Goal: Transaction & Acquisition: Purchase product/service

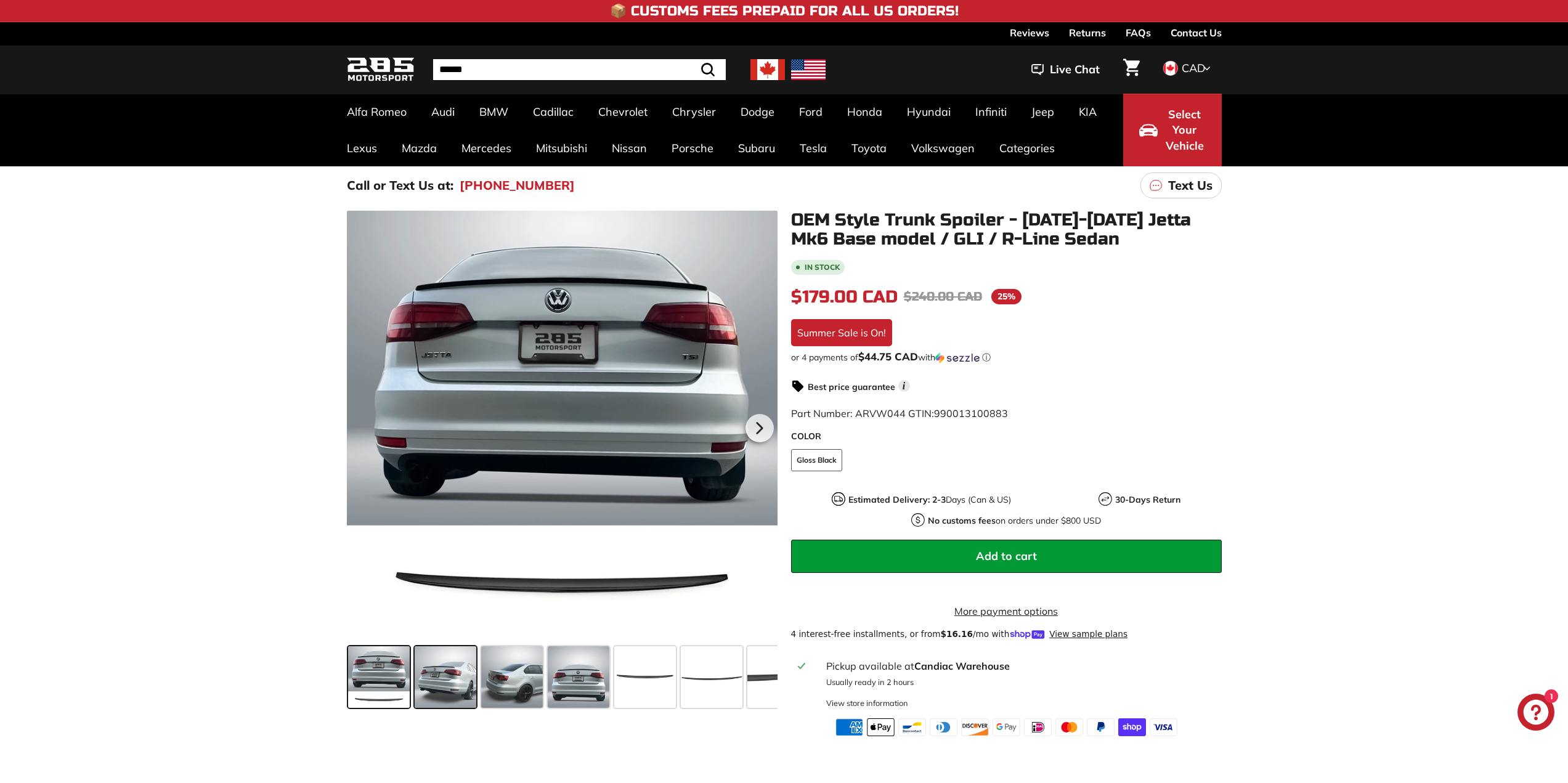
click at [448, 677] on span at bounding box center [445, 677] width 62 height 62
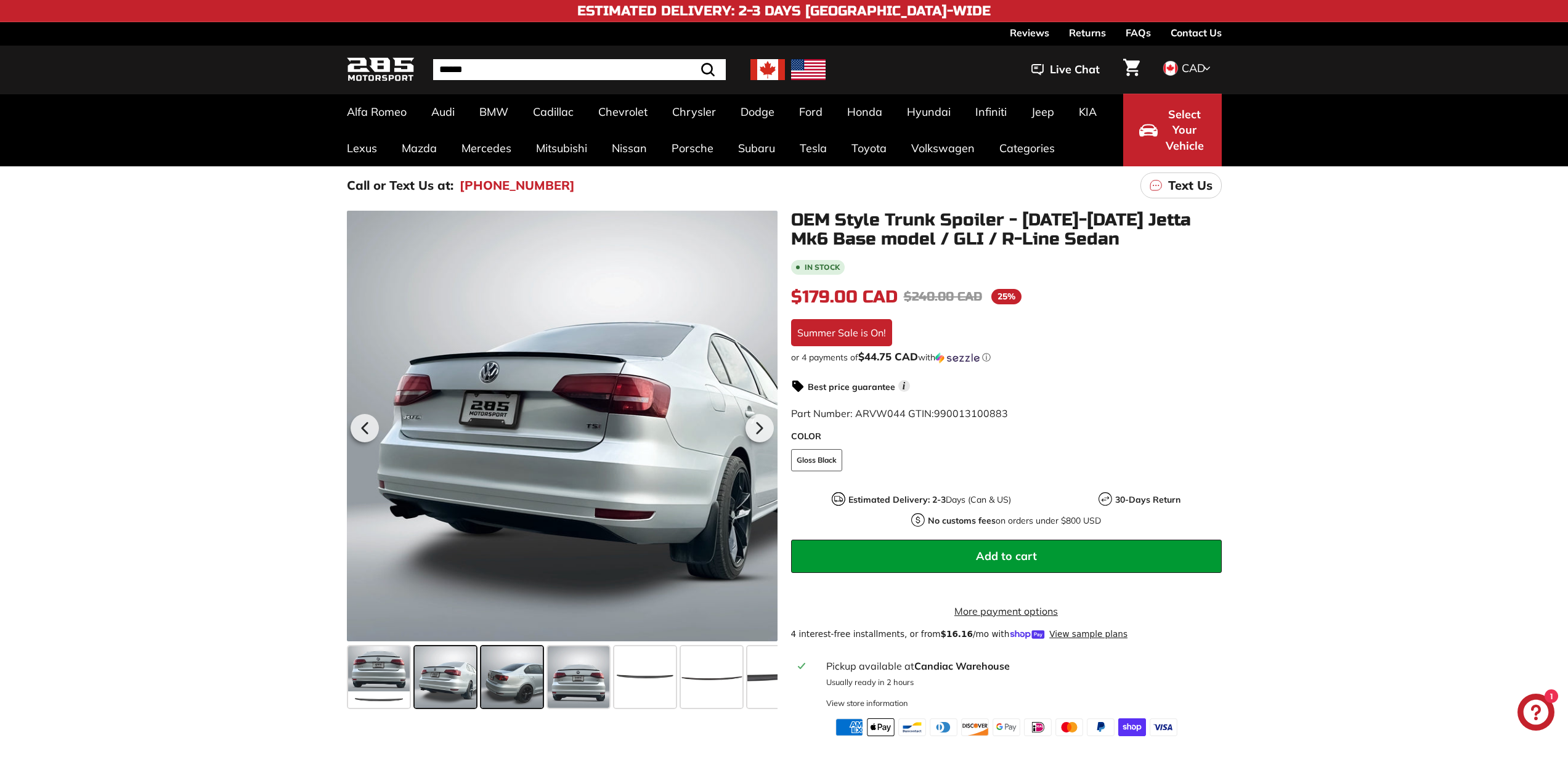
click at [498, 679] on span at bounding box center [512, 677] width 62 height 62
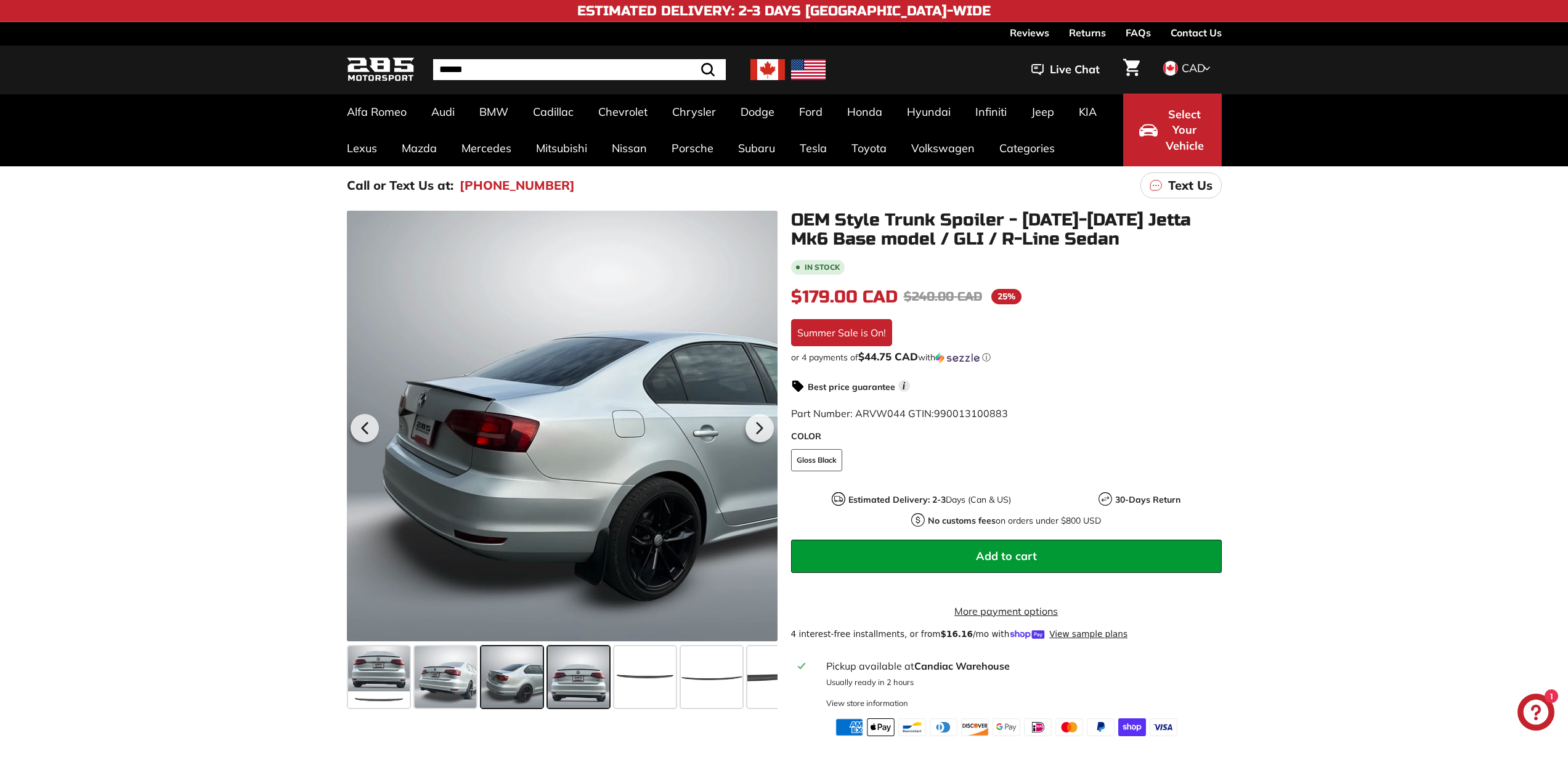
click at [556, 688] on span at bounding box center [578, 677] width 62 height 62
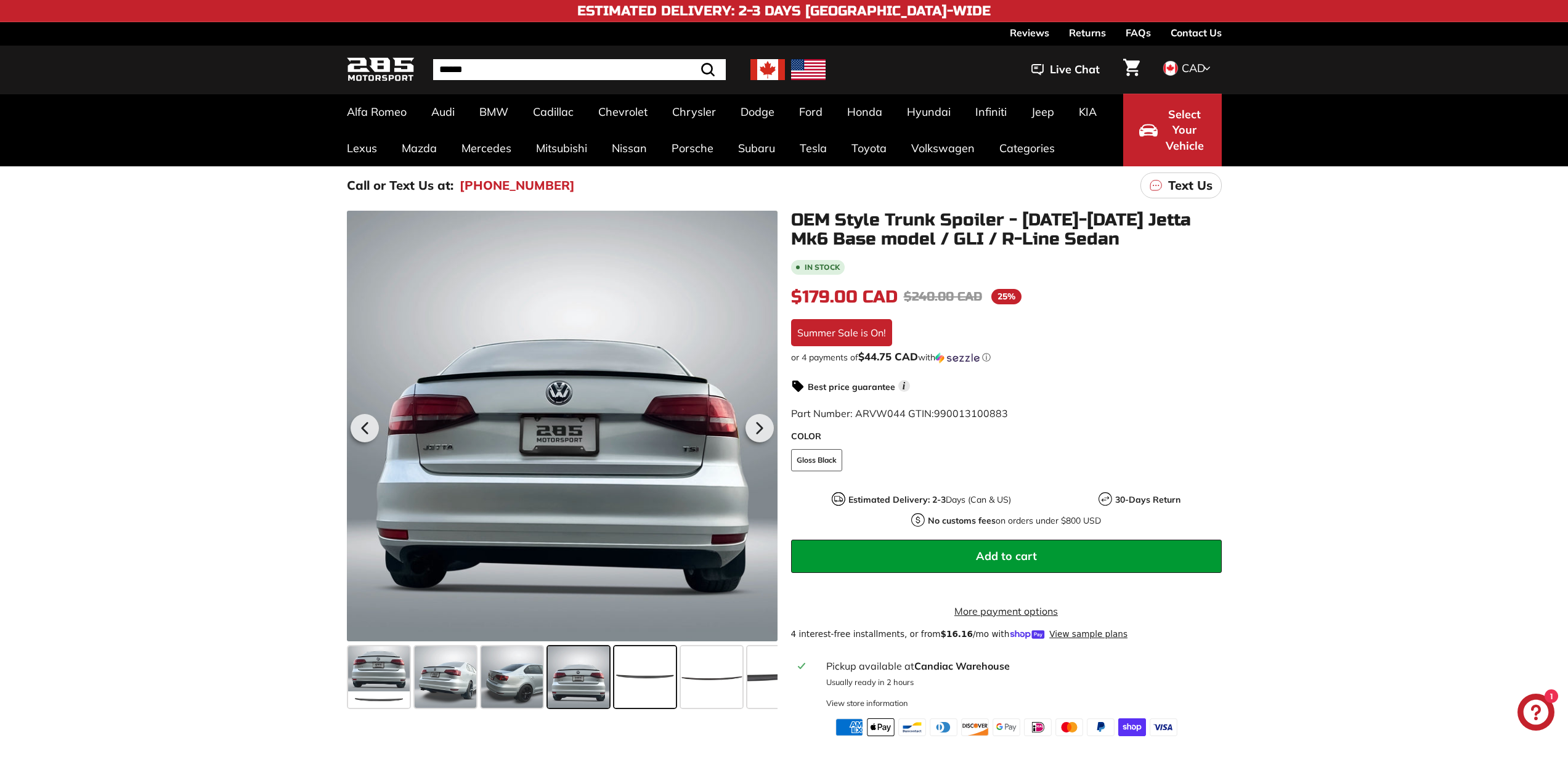
click at [620, 693] on span at bounding box center [645, 677] width 62 height 62
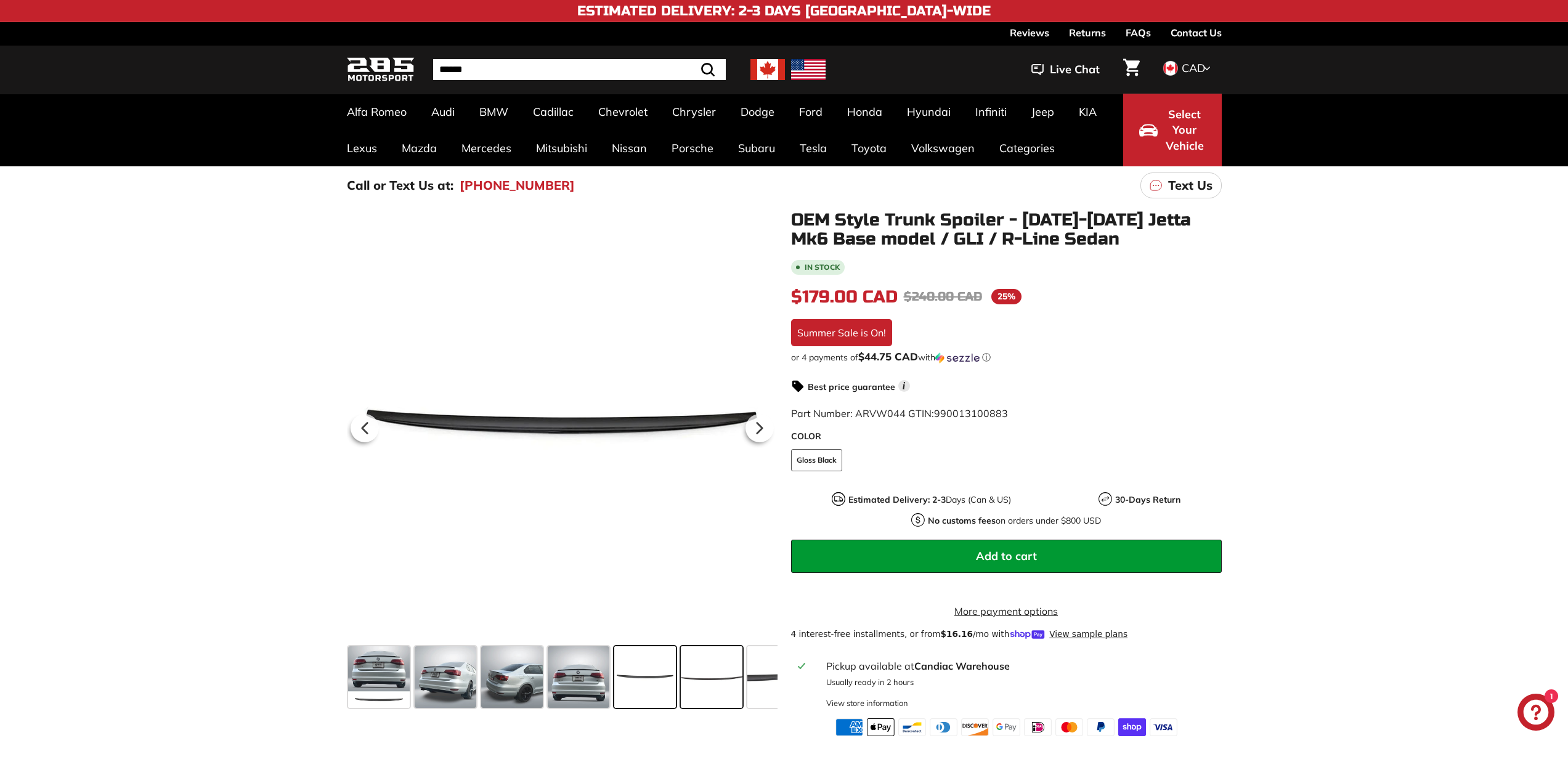
click at [704, 682] on span at bounding box center [711, 677] width 62 height 62
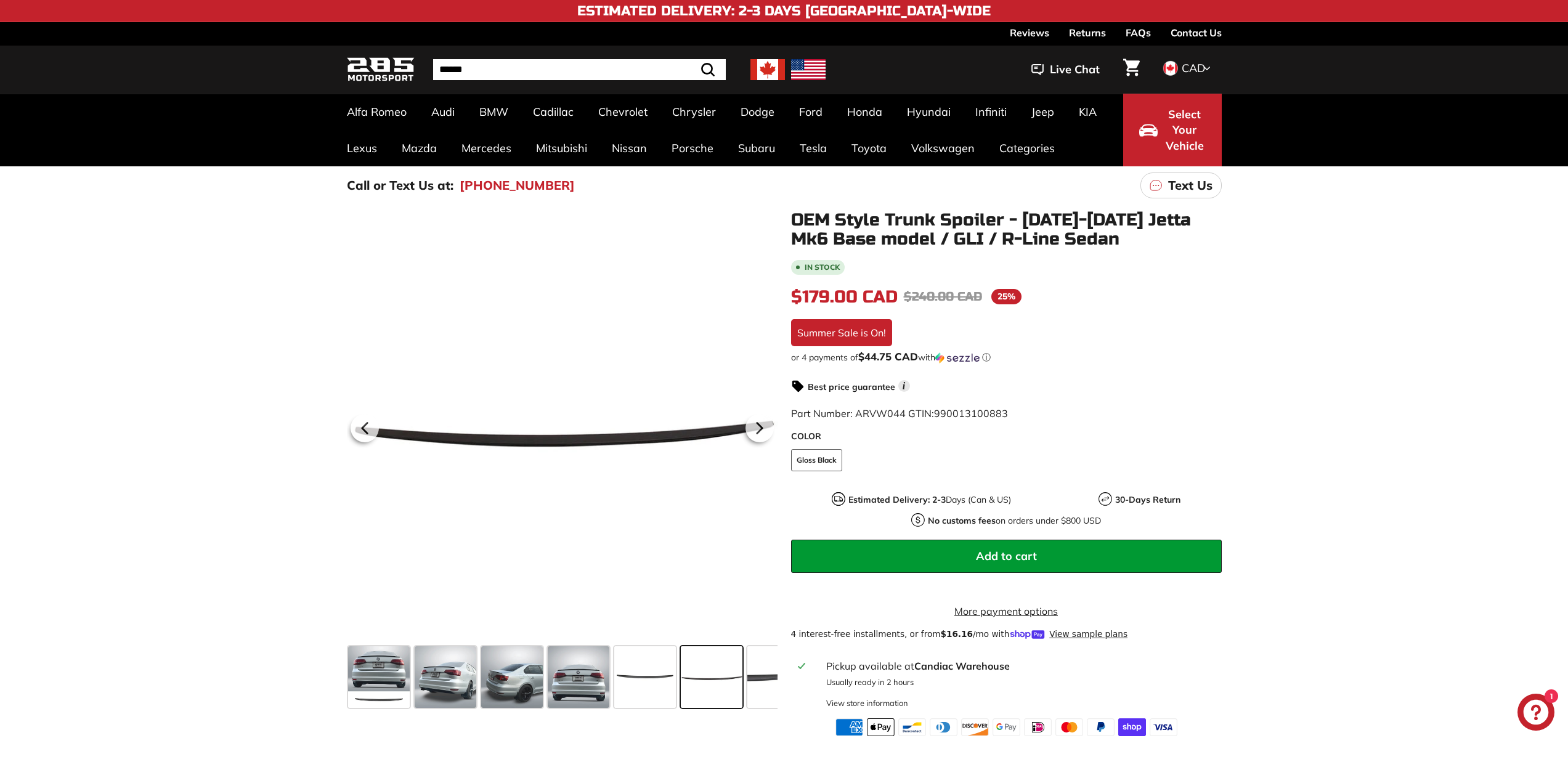
click at [784, 671] on div "OEM Style Trunk Spoiler - 2011-2018 Jetta Mk6 Base model / GLI / R-Line Sedan I…" at bounding box center [999, 473] width 444 height 526
click at [767, 675] on span at bounding box center [778, 677] width 62 height 62
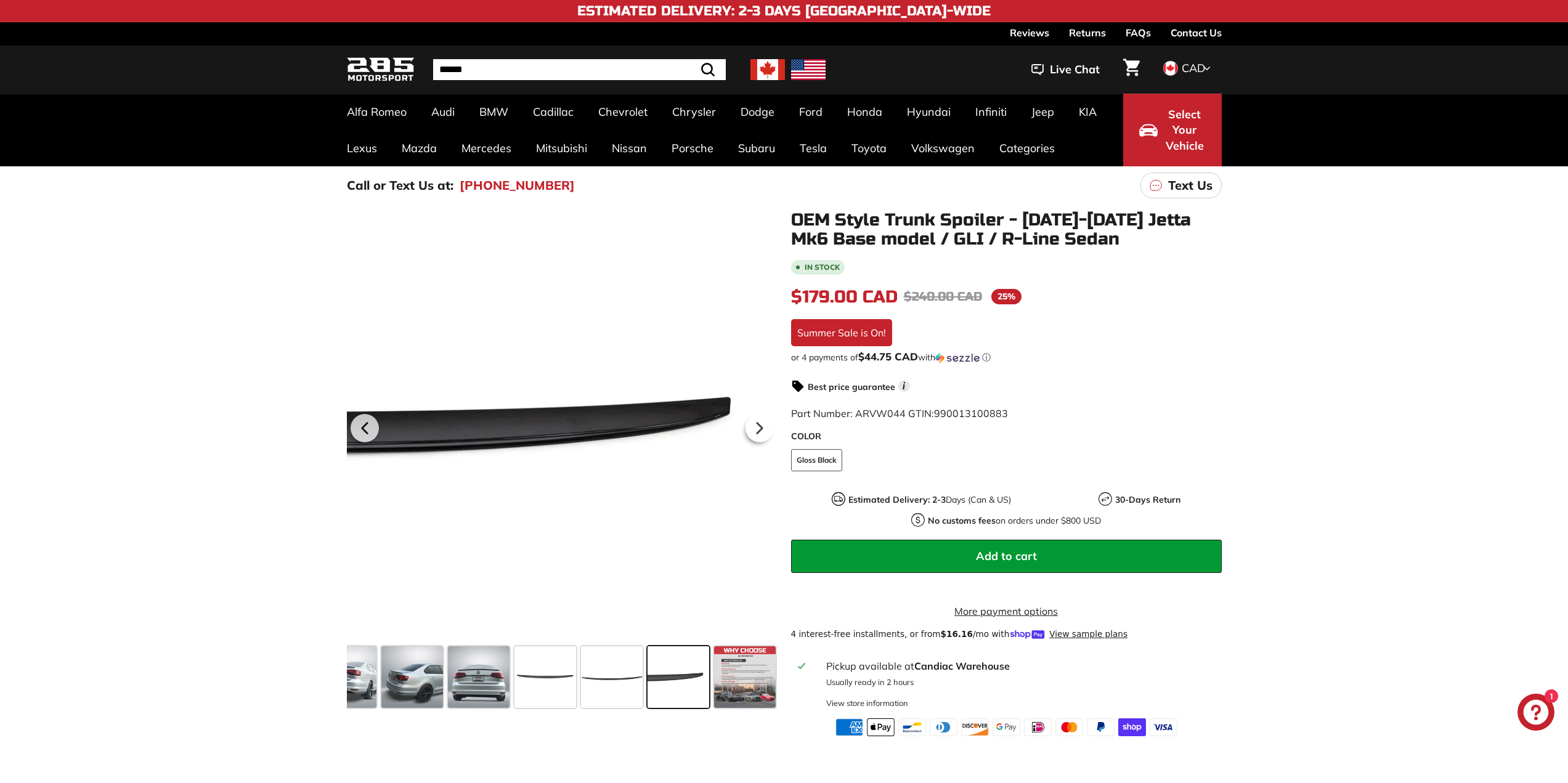
scroll to position [0, 101]
click at [749, 681] on span at bounding box center [744, 677] width 62 height 62
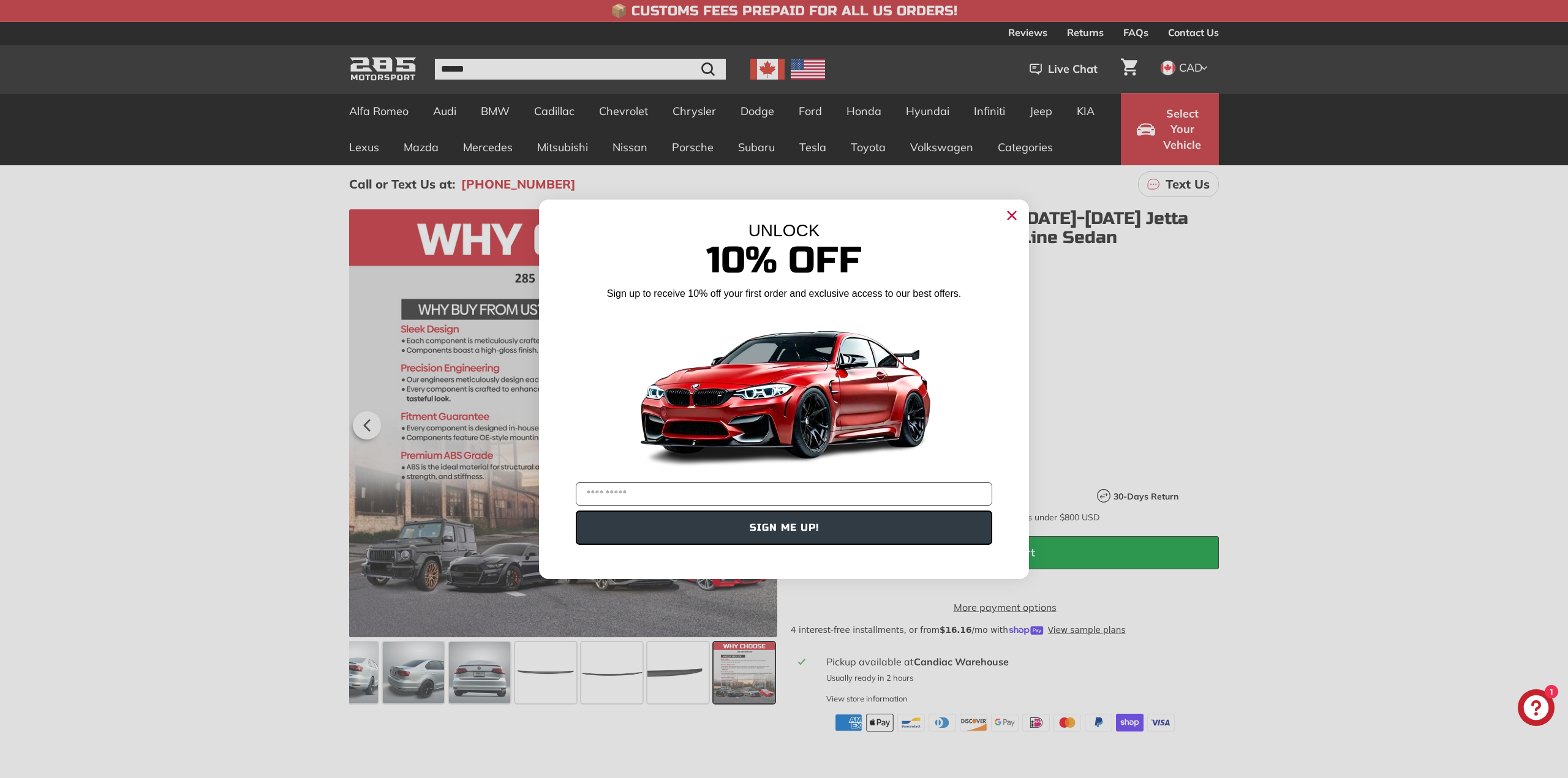
click at [1011, 216] on icon "Close dialog" at bounding box center [1012, 215] width 20 height 20
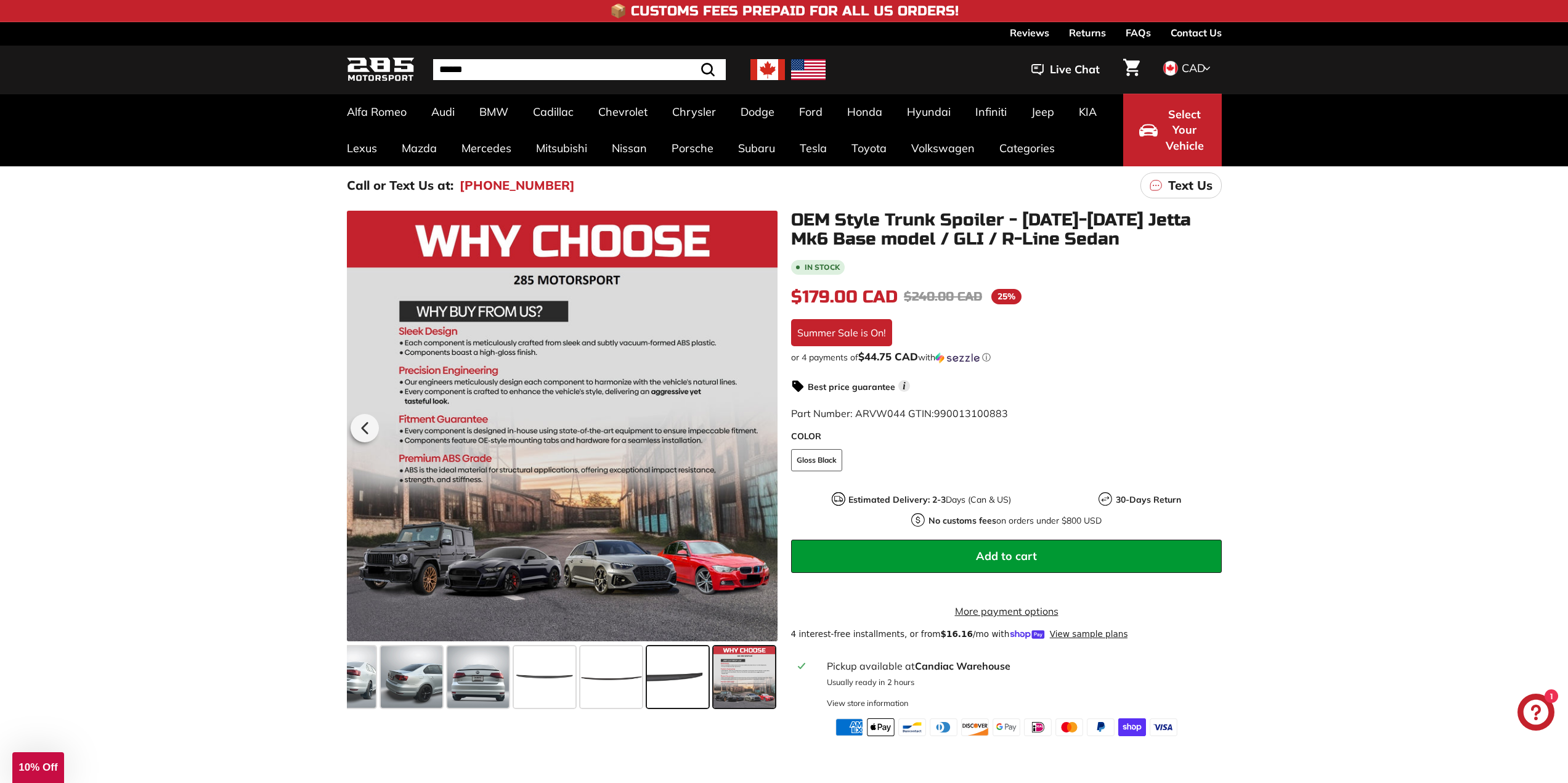
click at [676, 672] on span at bounding box center [678, 677] width 62 height 62
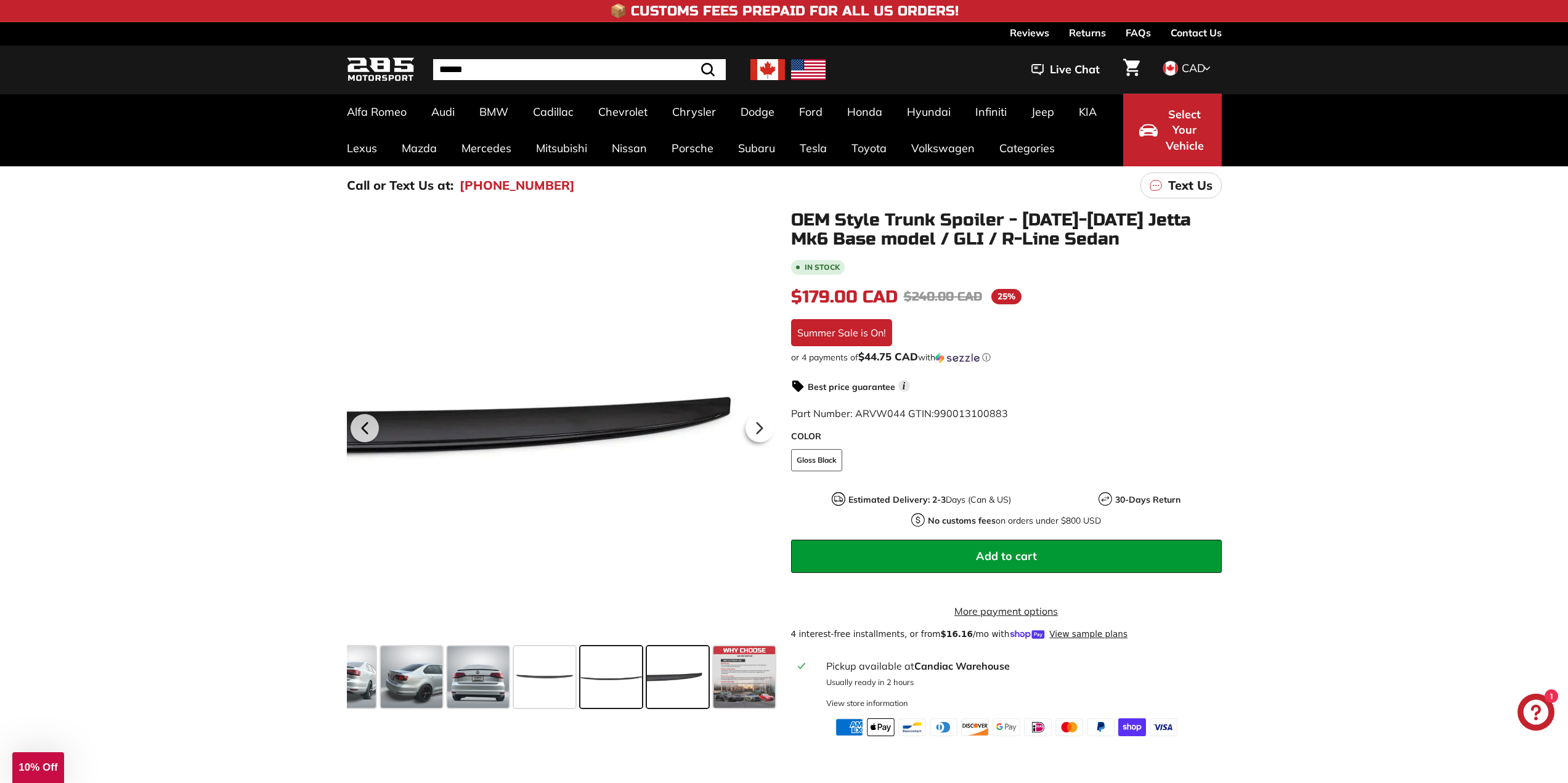
click at [602, 676] on span at bounding box center [611, 677] width 62 height 62
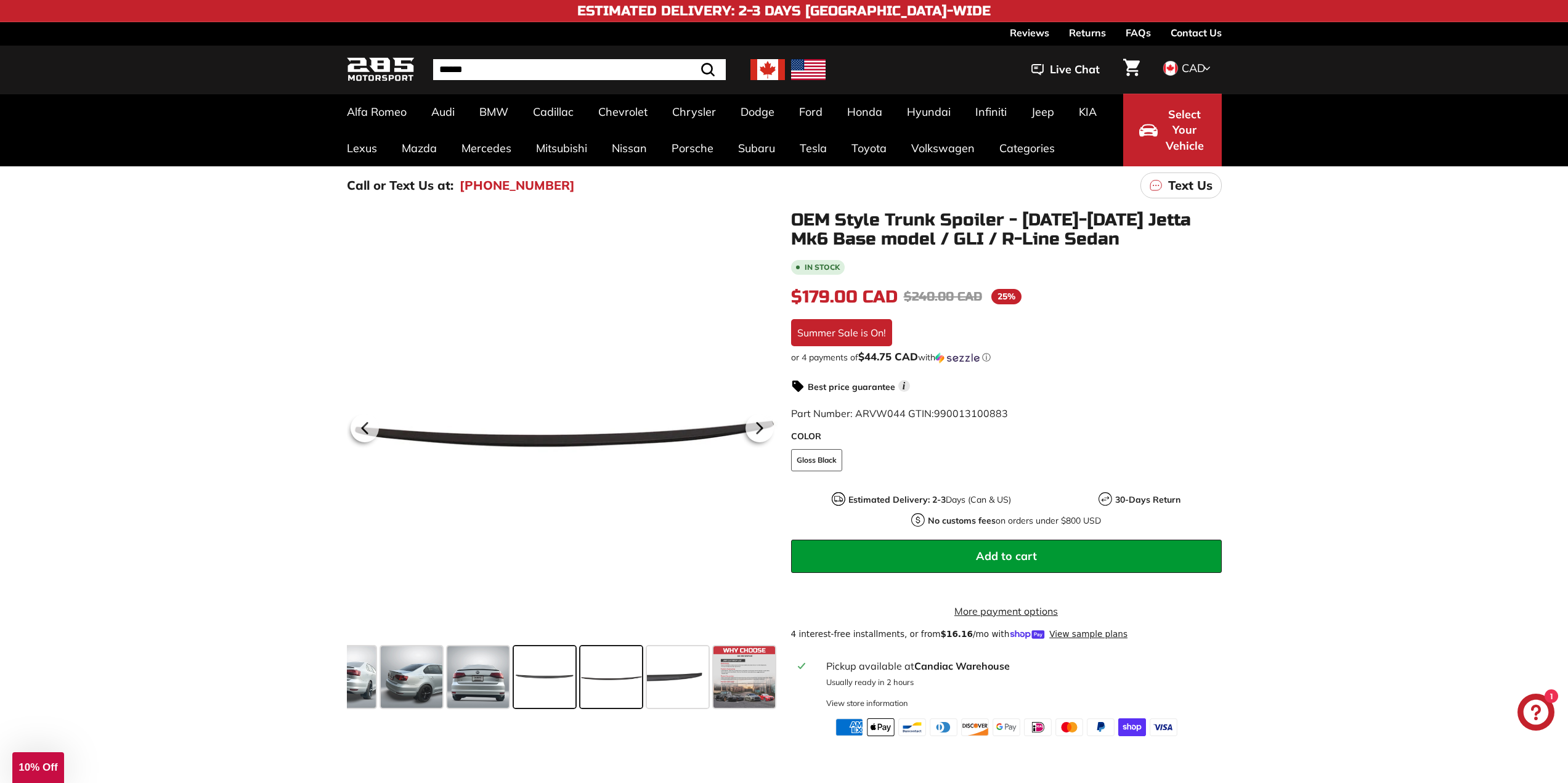
click at [548, 674] on span at bounding box center [545, 677] width 62 height 62
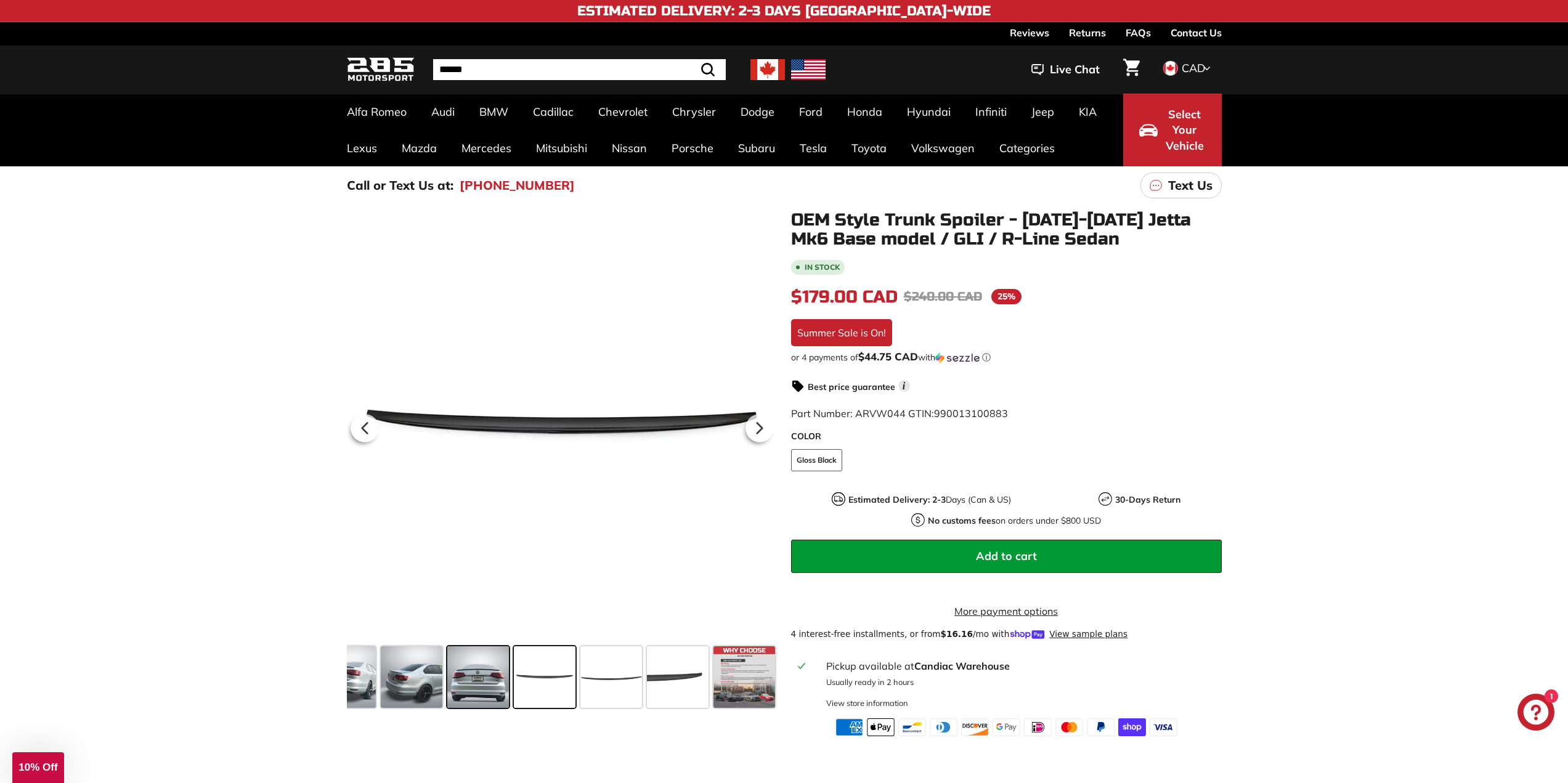
click at [485, 676] on span at bounding box center [478, 677] width 62 height 62
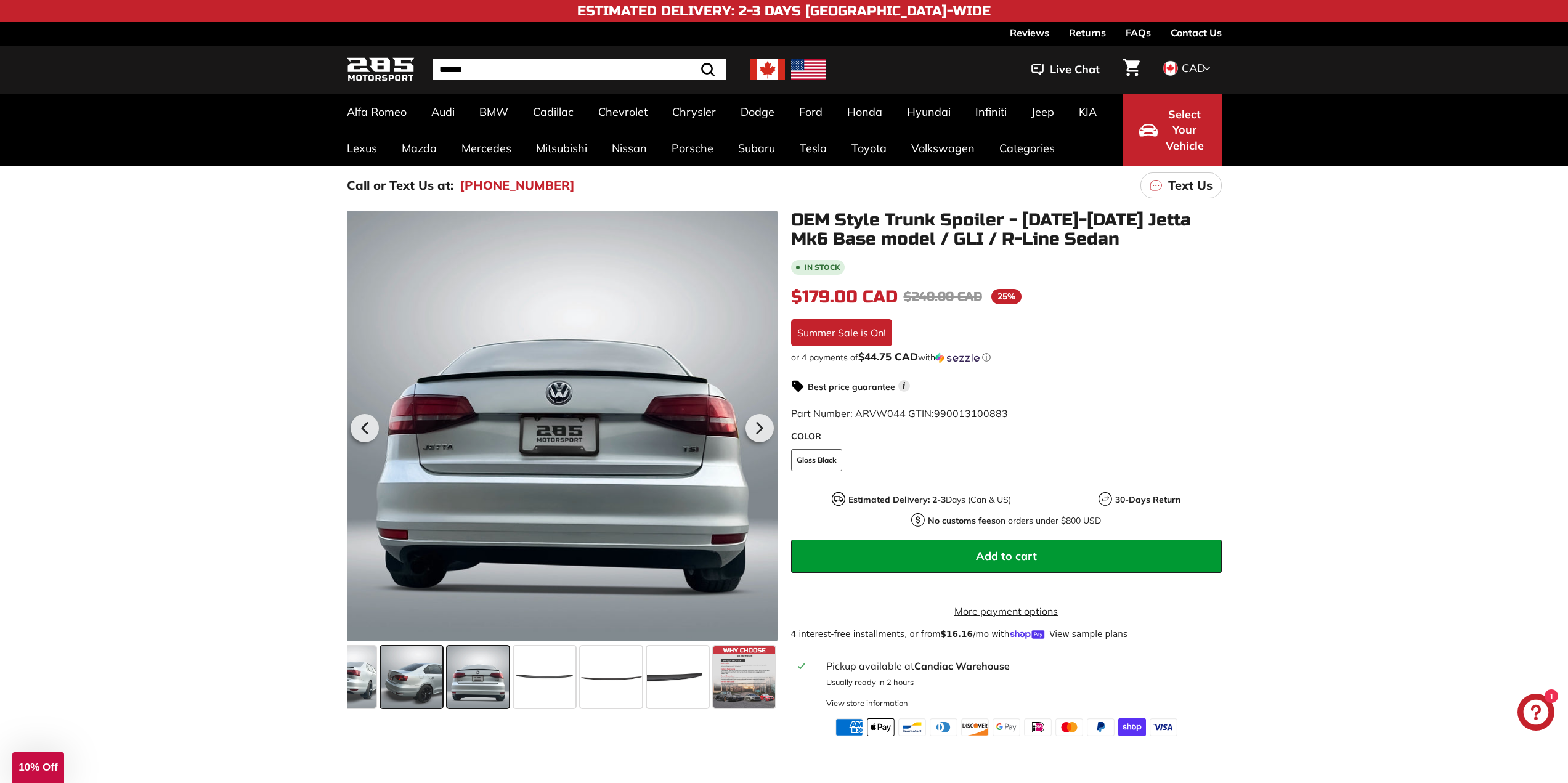
click at [413, 679] on span at bounding box center [412, 677] width 62 height 62
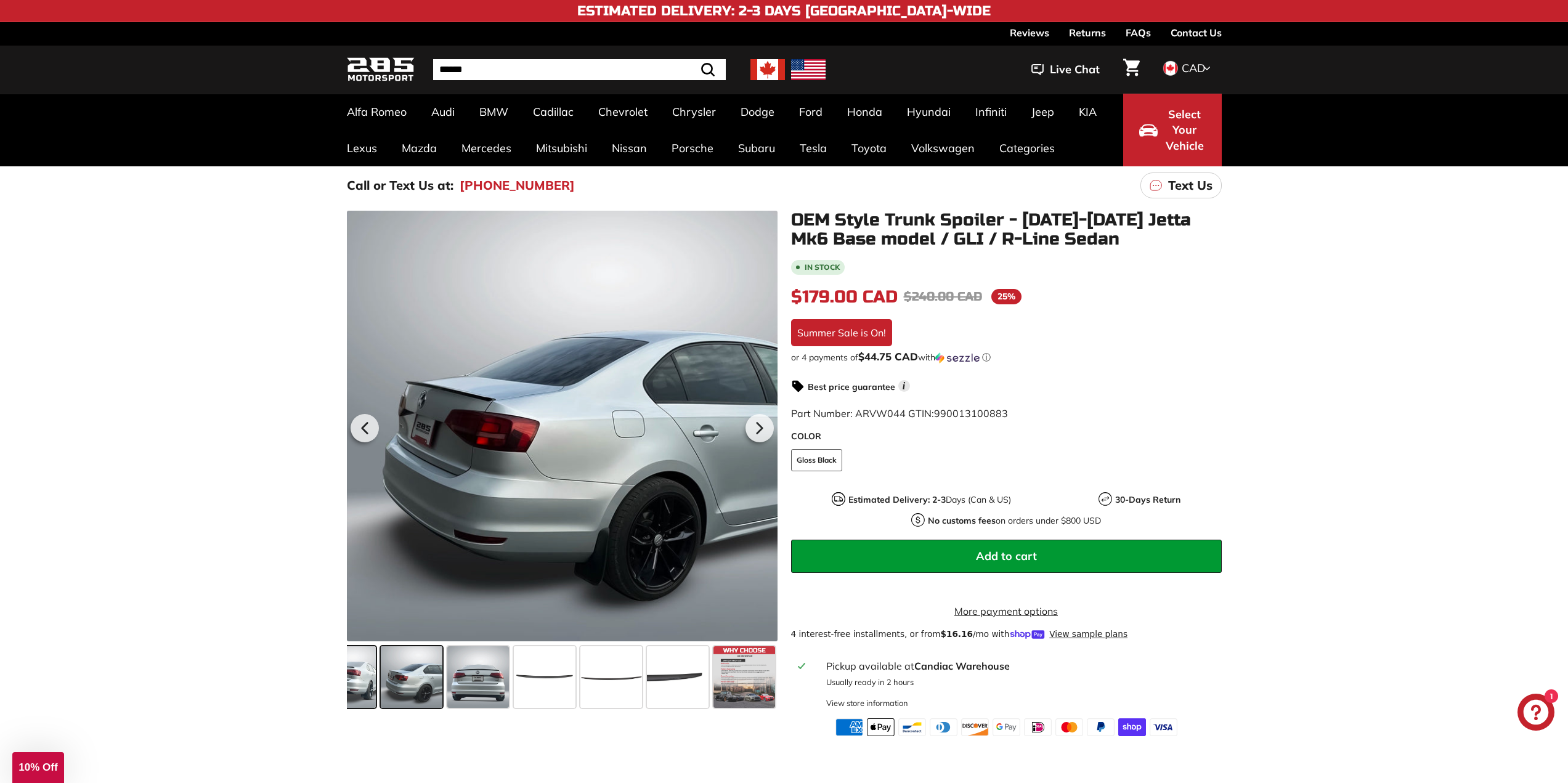
click at [358, 676] on span at bounding box center [345, 677] width 62 height 62
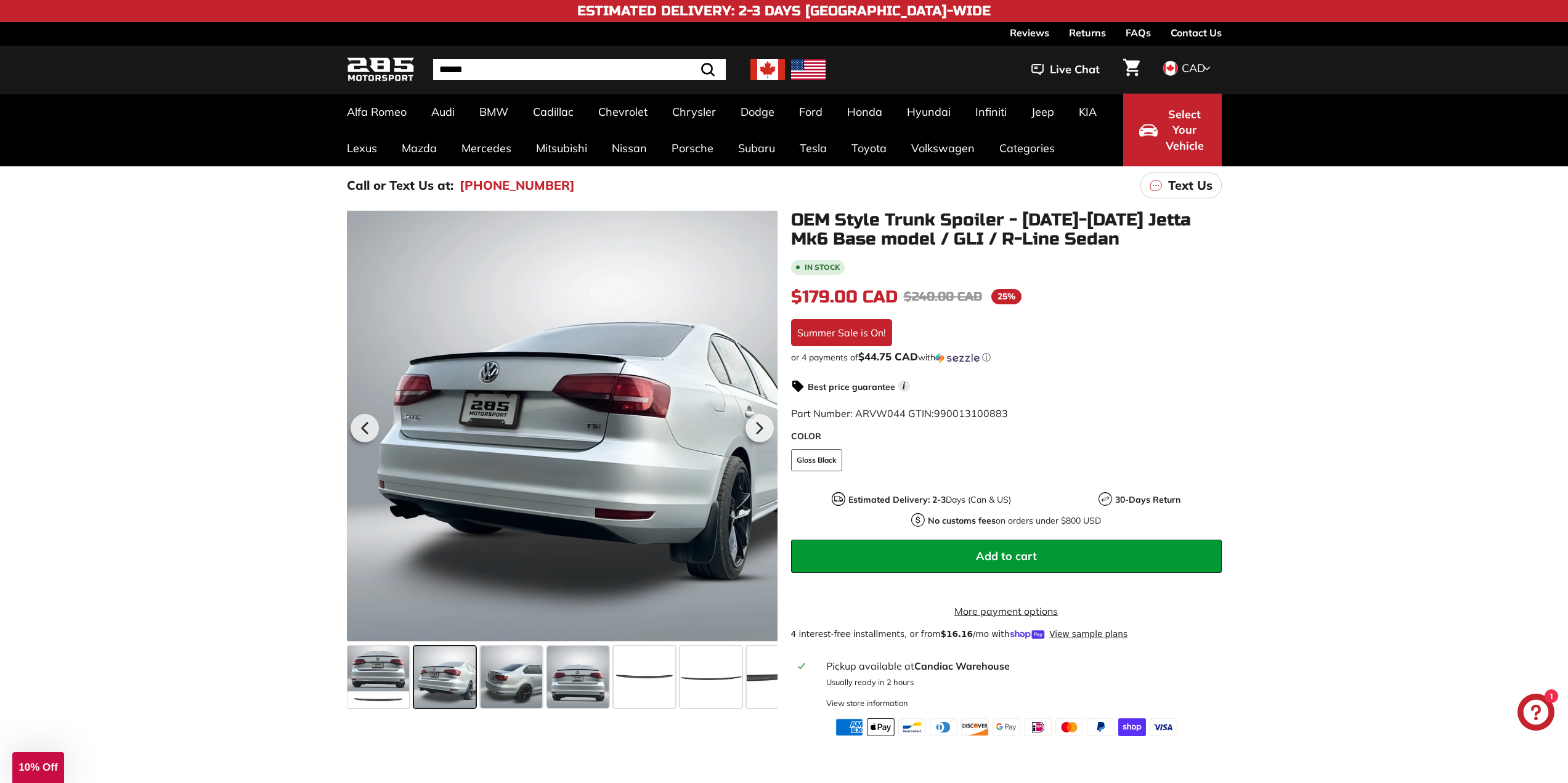
scroll to position [0, 0]
click at [363, 673] on span at bounding box center [378, 677] width 62 height 62
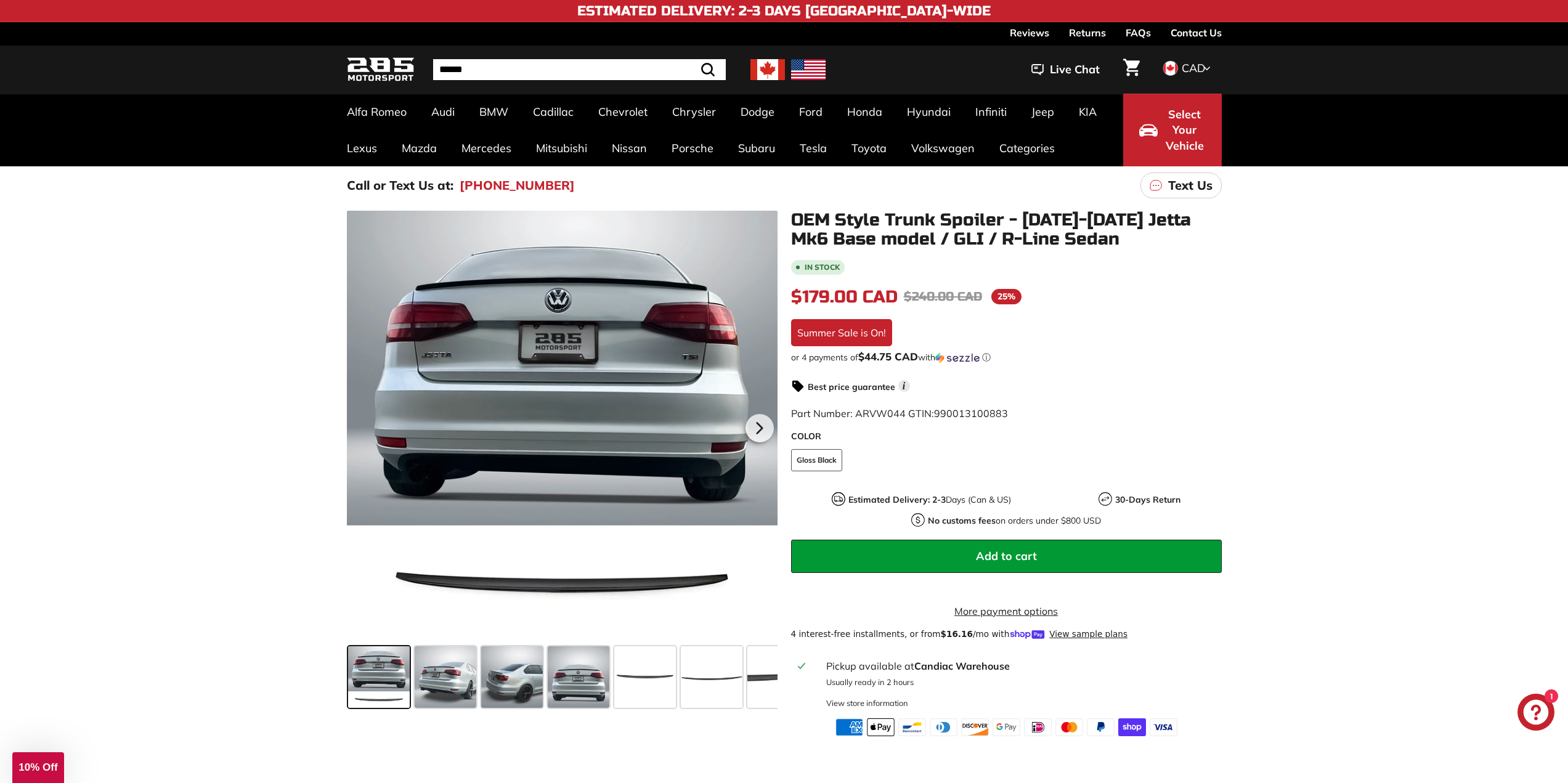
click at [767, 69] on img at bounding box center [767, 70] width 34 height 21
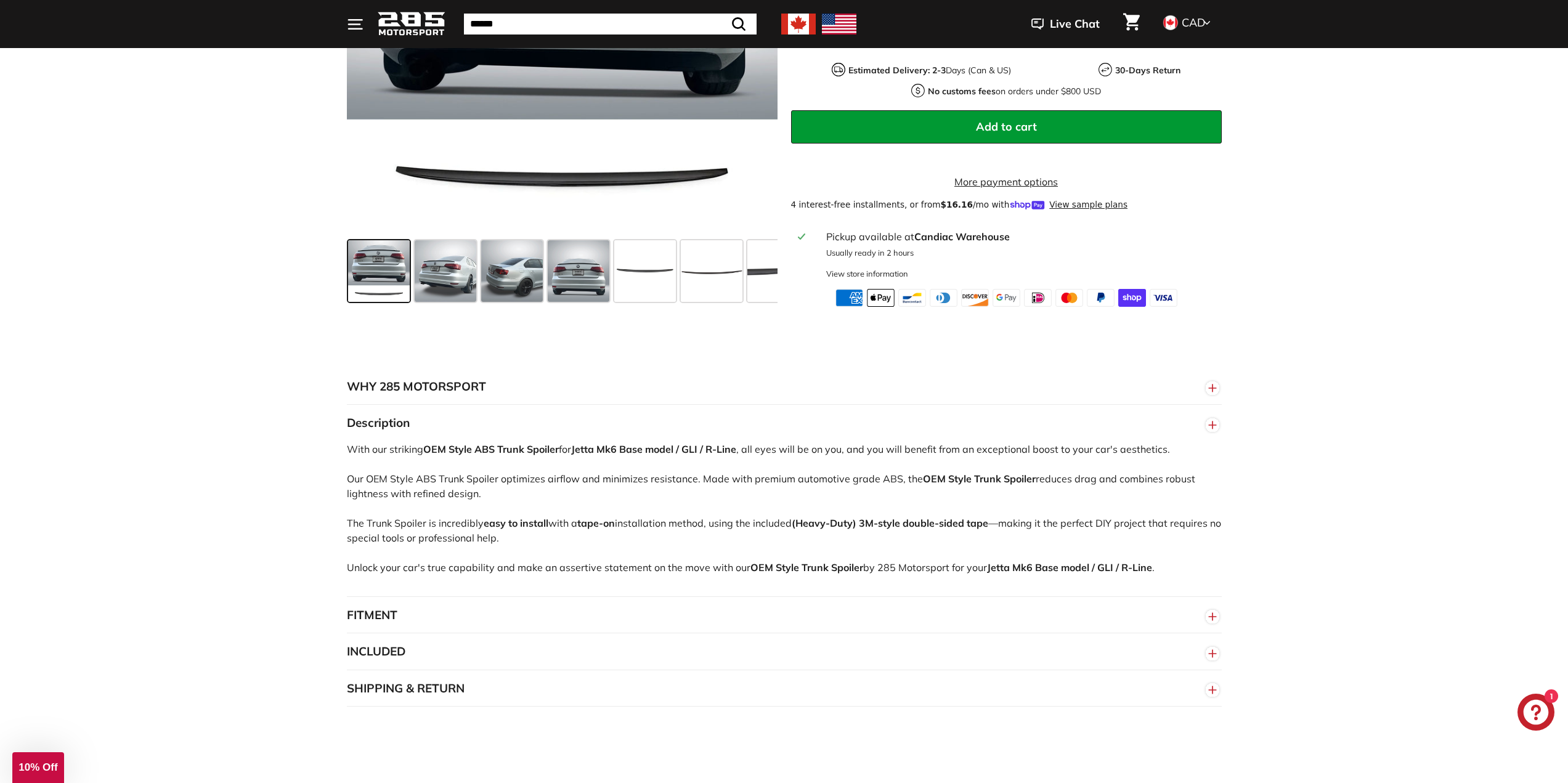
scroll to position [431, 0]
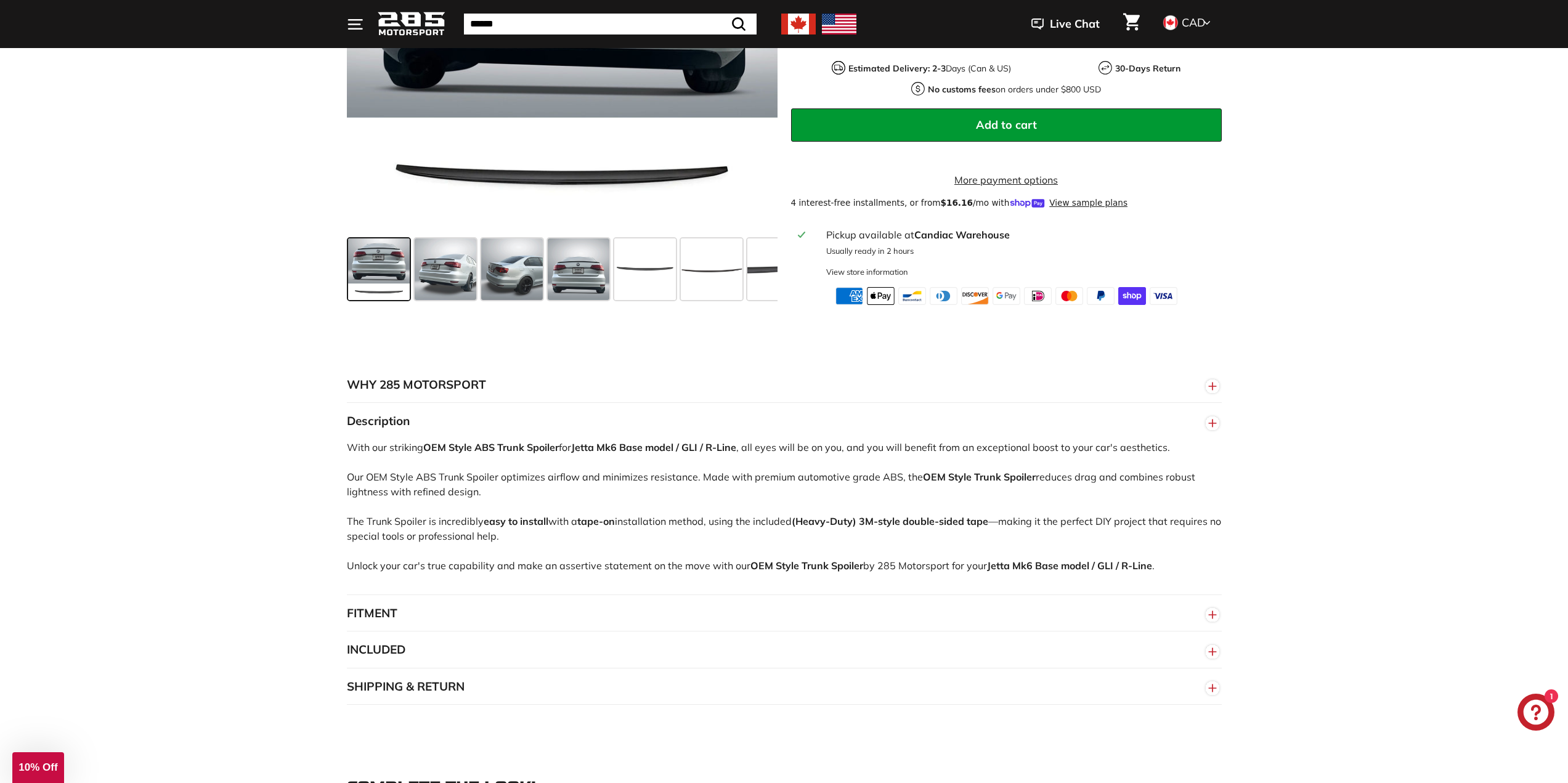
click at [376, 626] on button "FITMENT" at bounding box center [784, 613] width 875 height 37
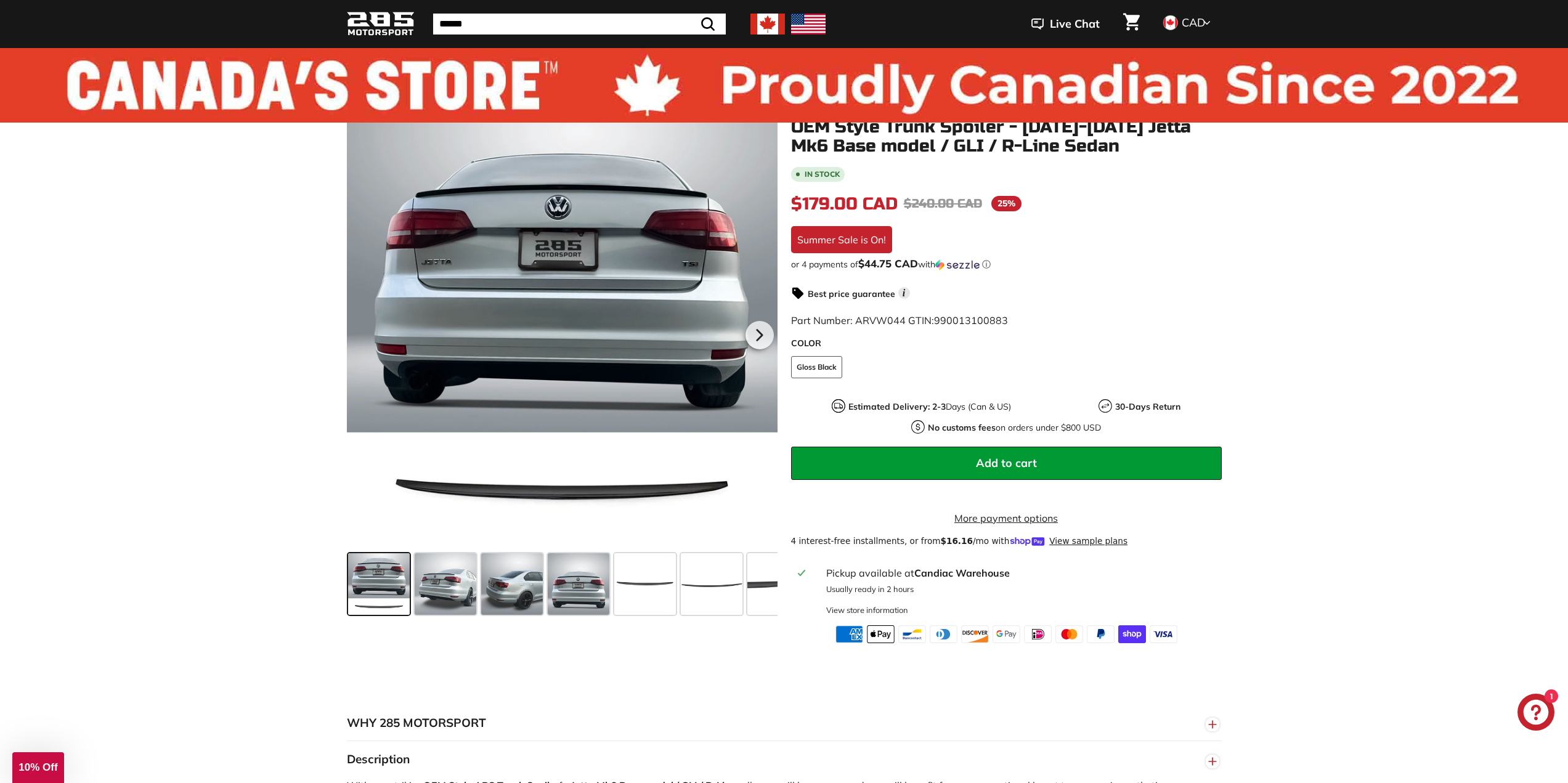
scroll to position [0, 0]
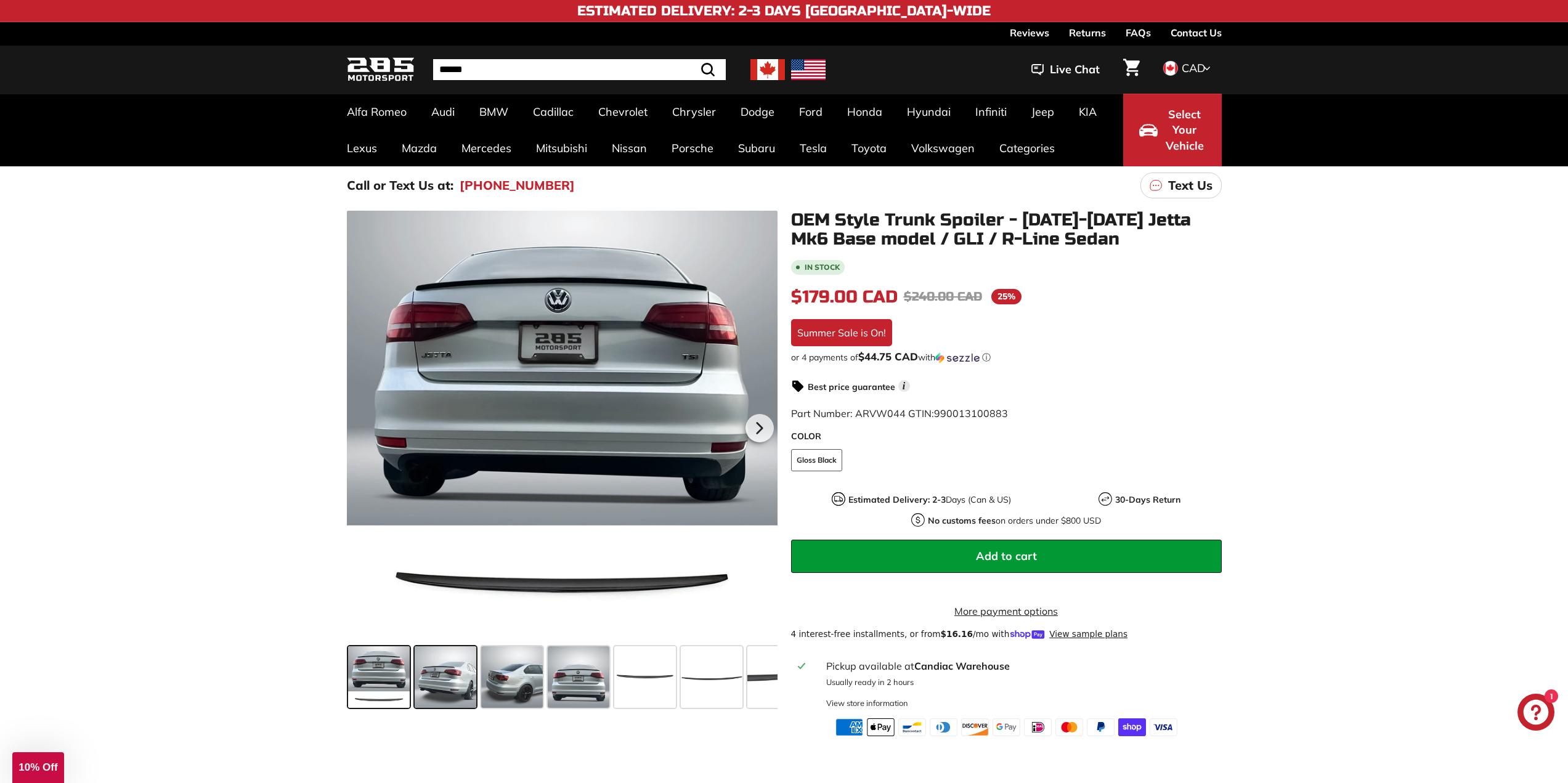
click at [453, 669] on span at bounding box center [445, 677] width 62 height 62
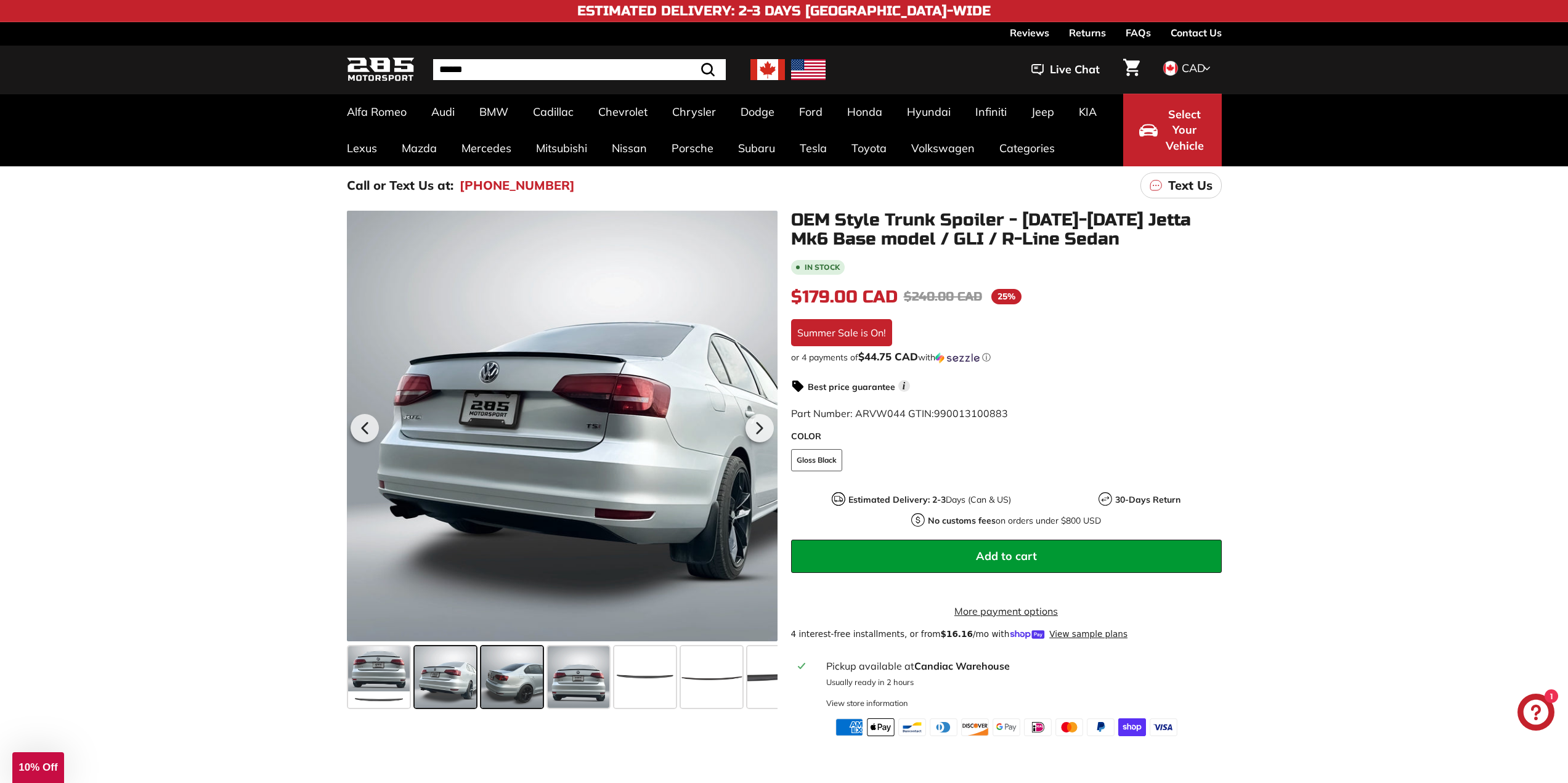
click at [507, 676] on span at bounding box center [512, 677] width 62 height 62
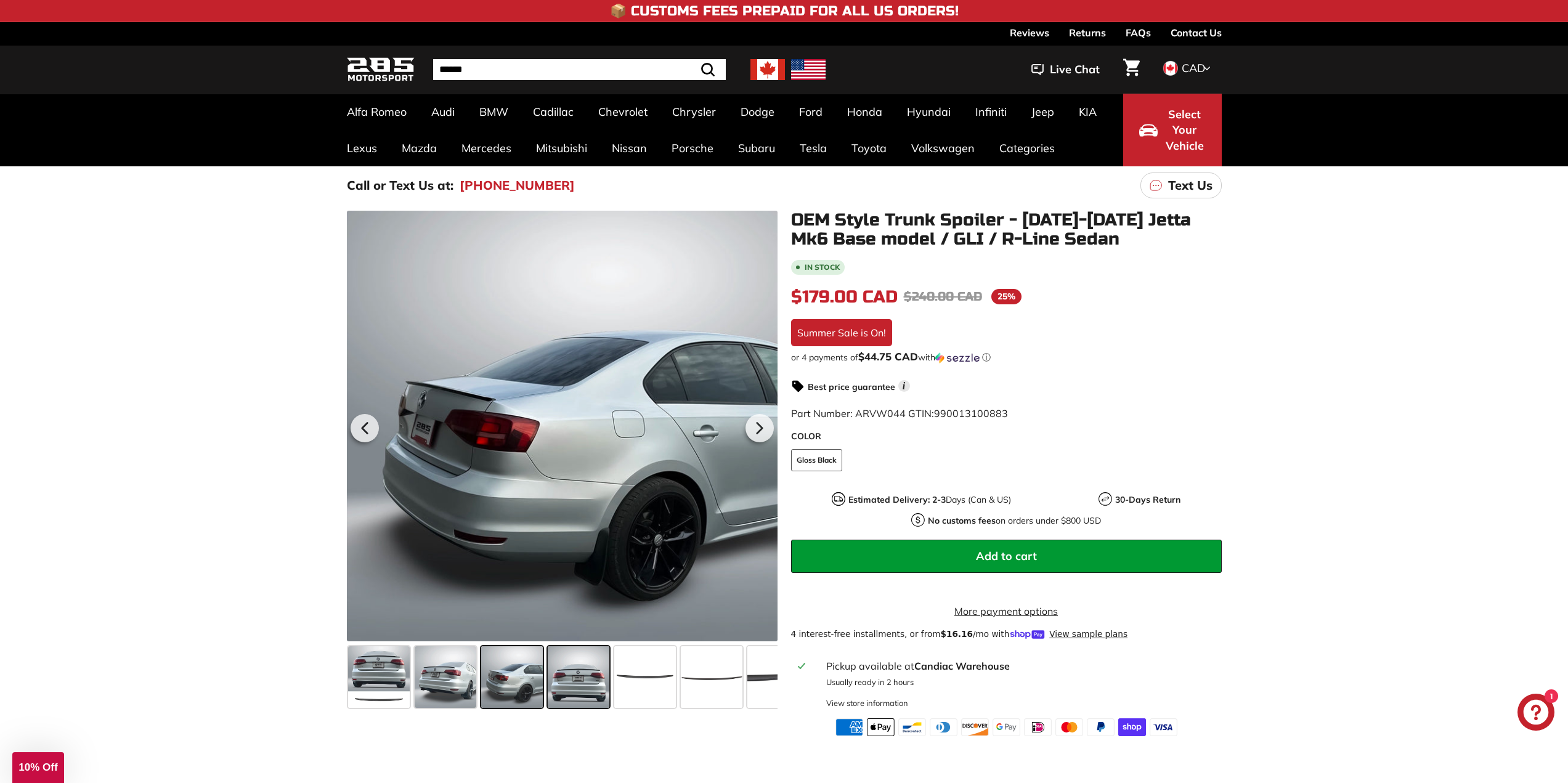
click at [565, 686] on span at bounding box center [578, 677] width 62 height 62
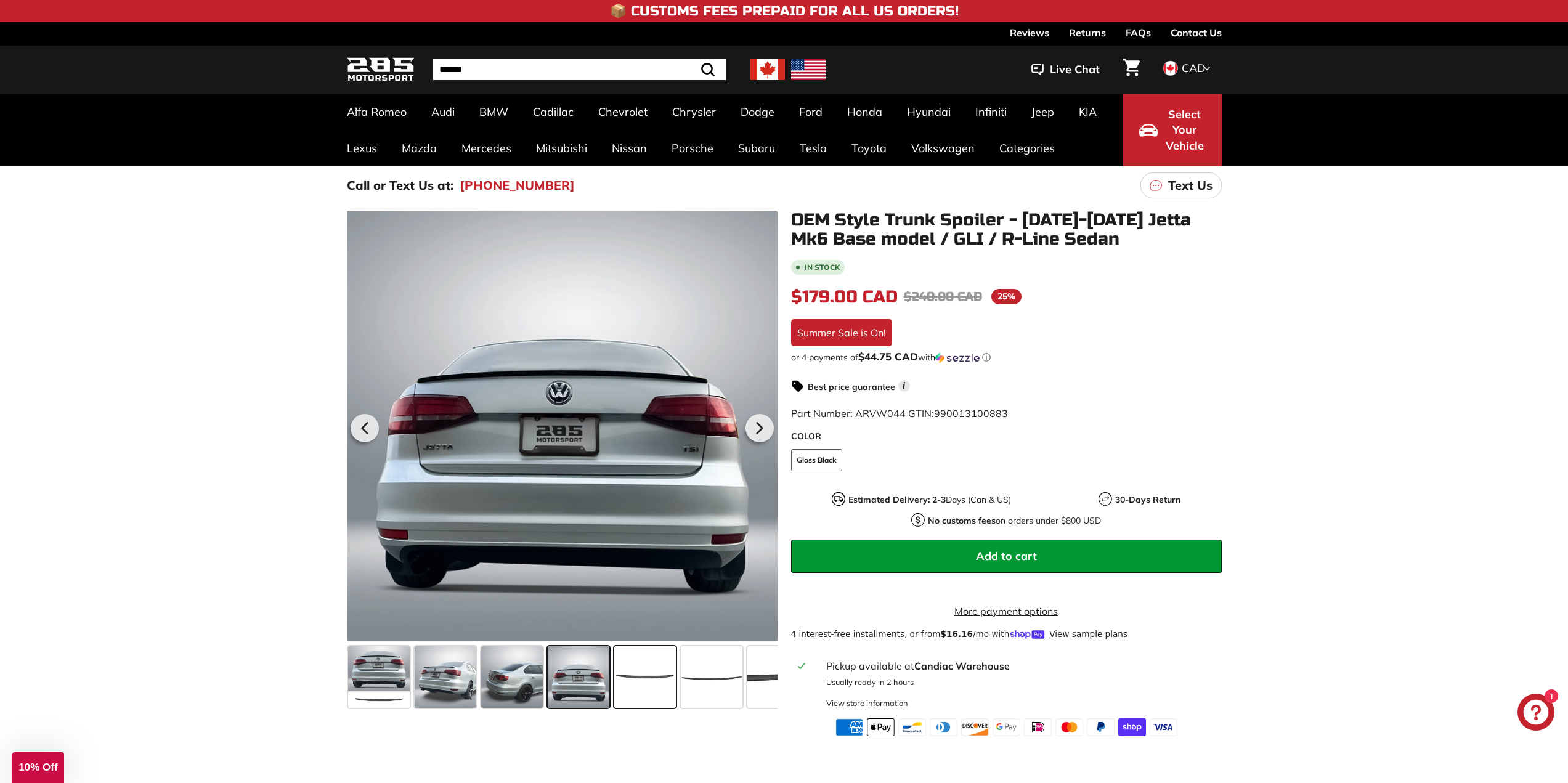
click at [638, 682] on span at bounding box center [645, 677] width 62 height 62
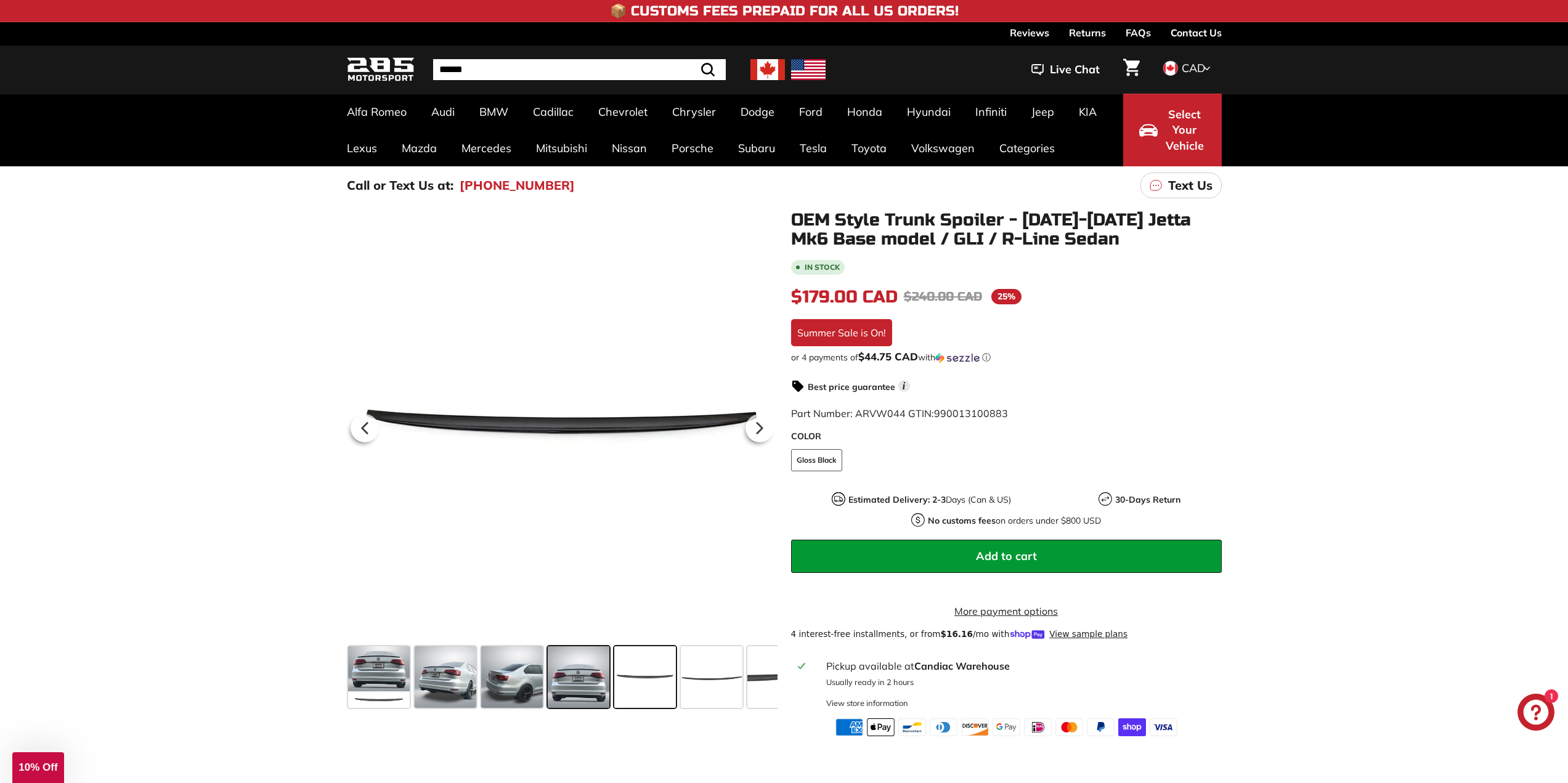
click at [570, 675] on span at bounding box center [578, 677] width 62 height 62
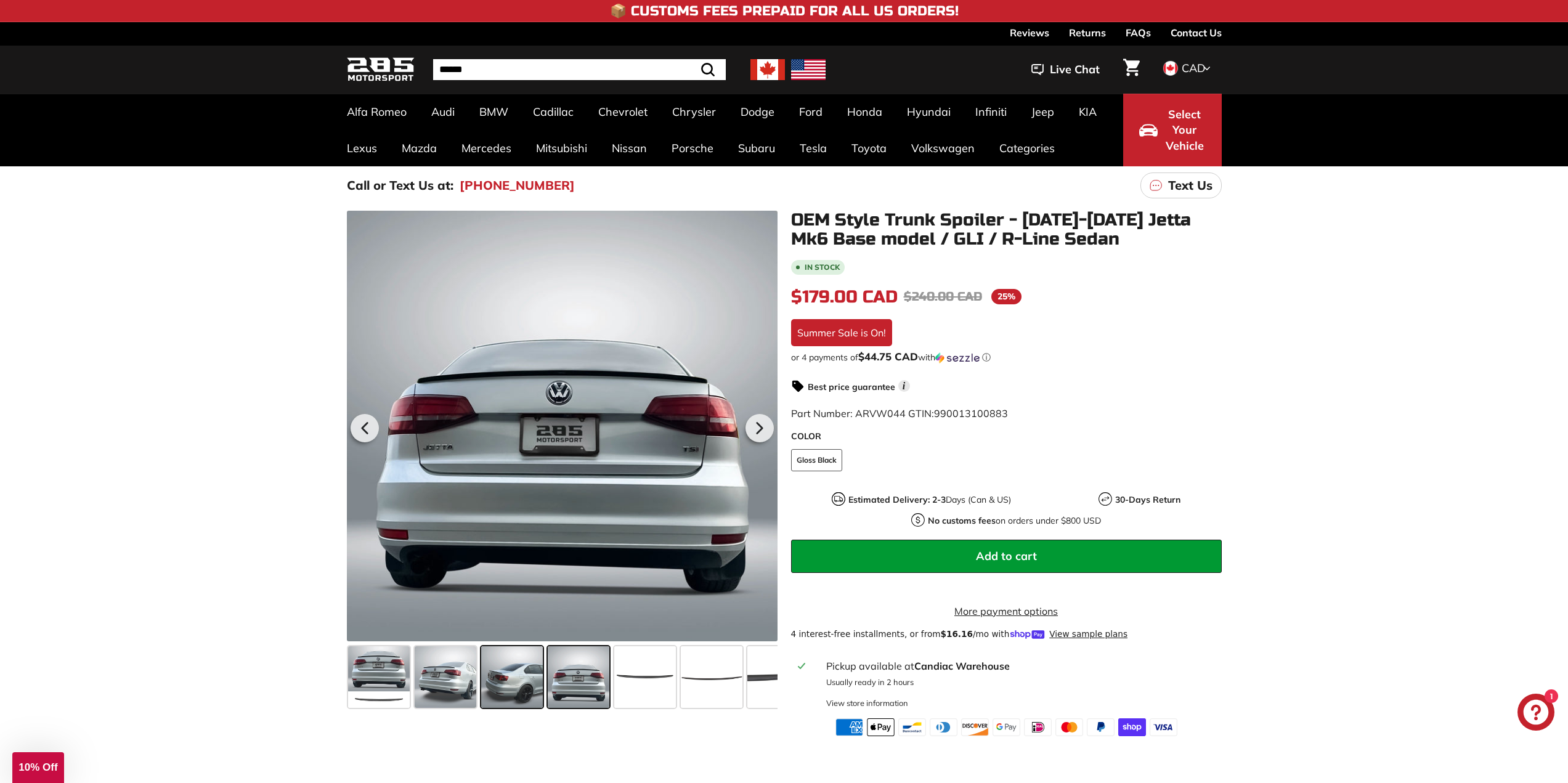
click at [515, 673] on span at bounding box center [512, 677] width 62 height 62
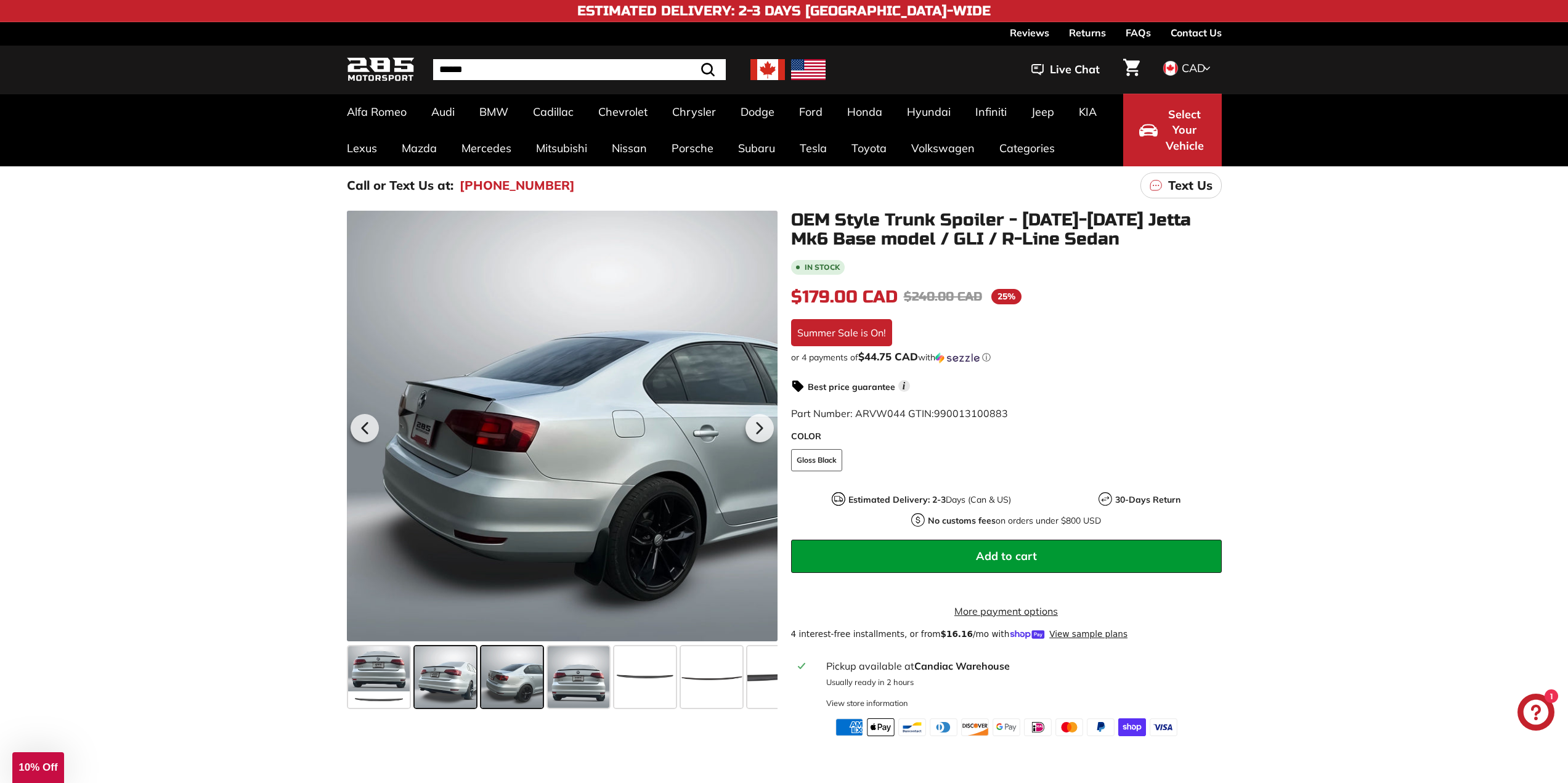
click at [426, 671] on span at bounding box center [445, 677] width 62 height 62
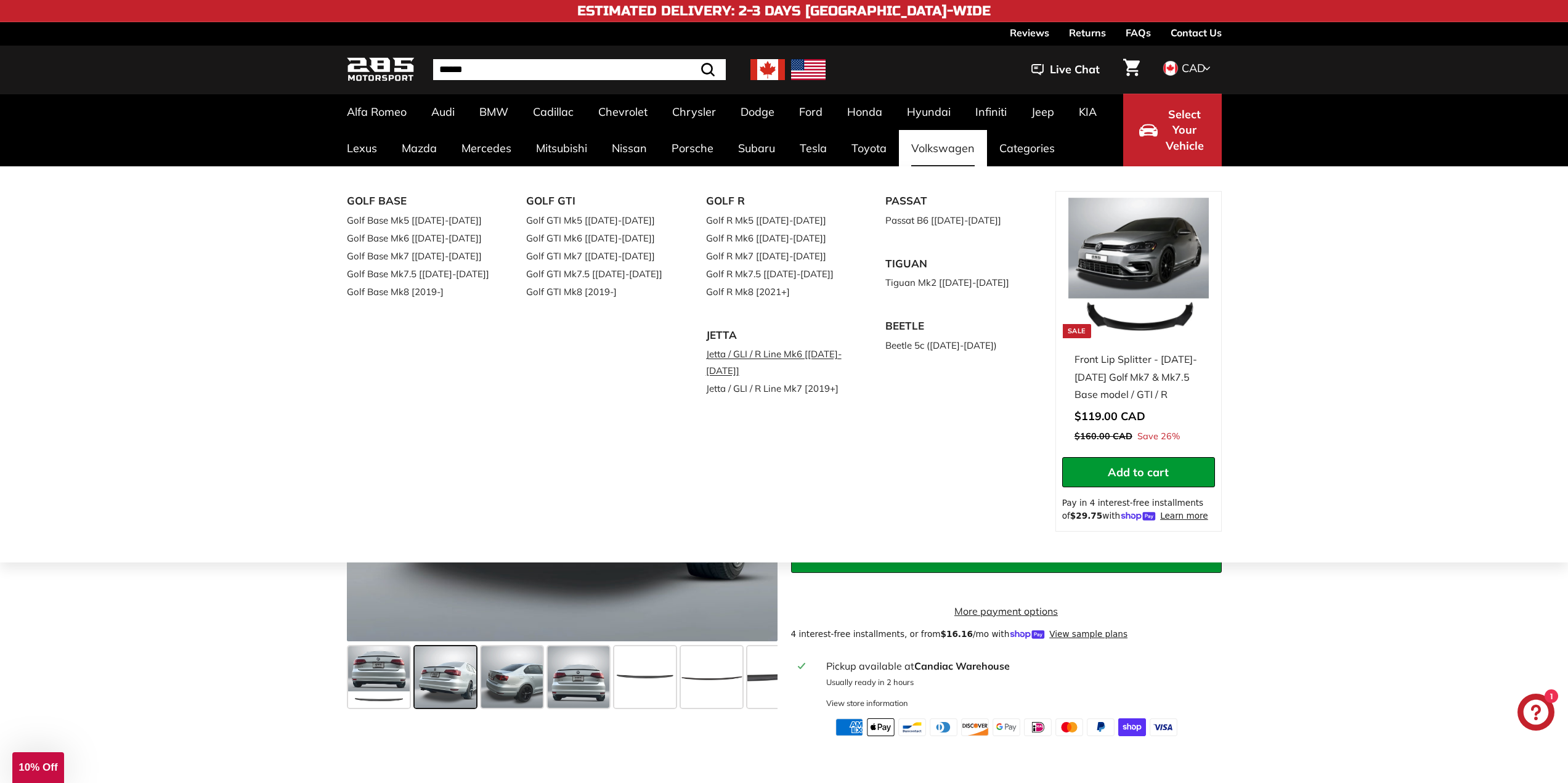
click at [754, 357] on link "Jetta / GLI / R Line Mk6 [[DATE]-[DATE]]" at bounding box center [779, 362] width 145 height 34
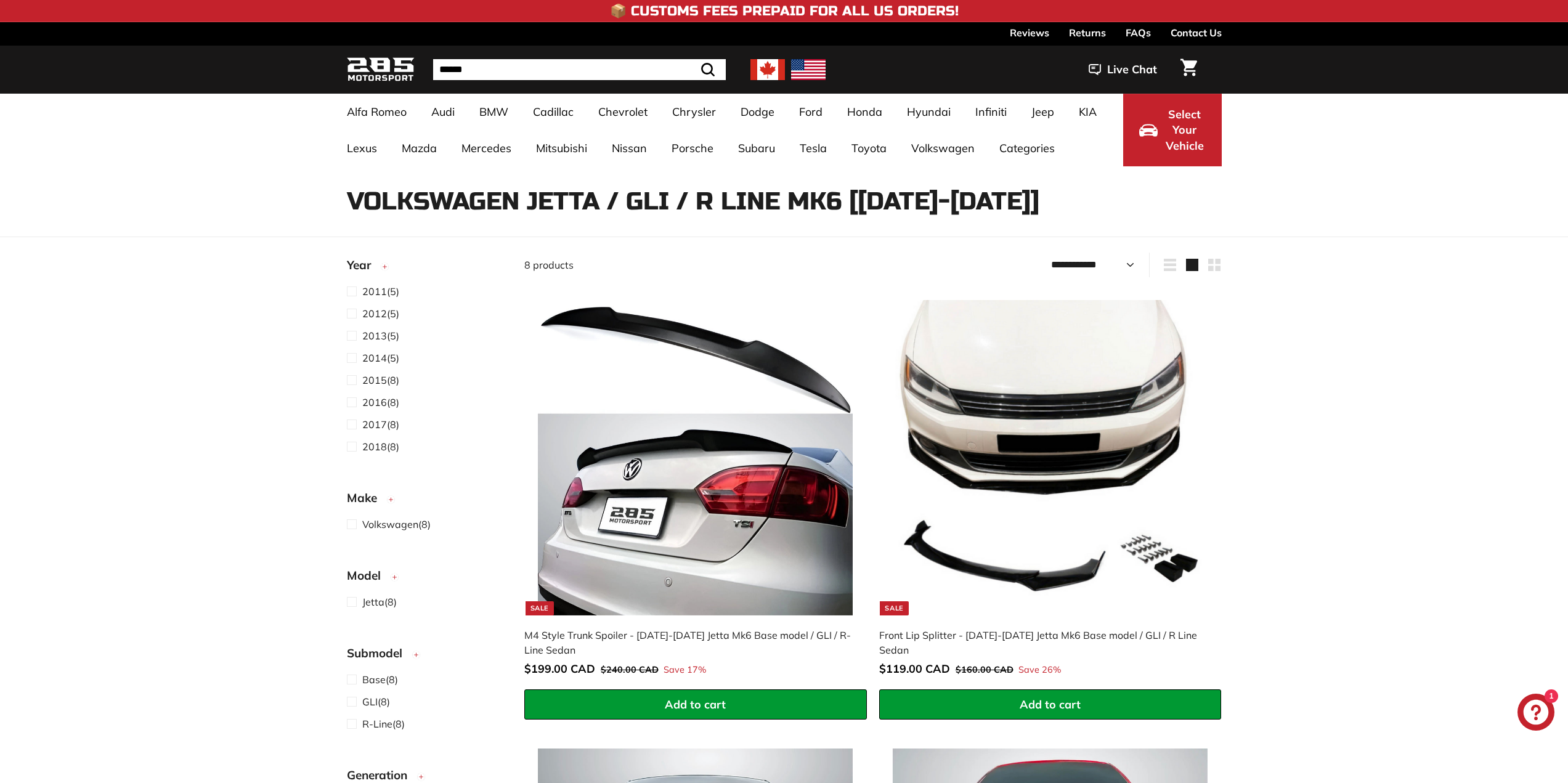
select select "**********"
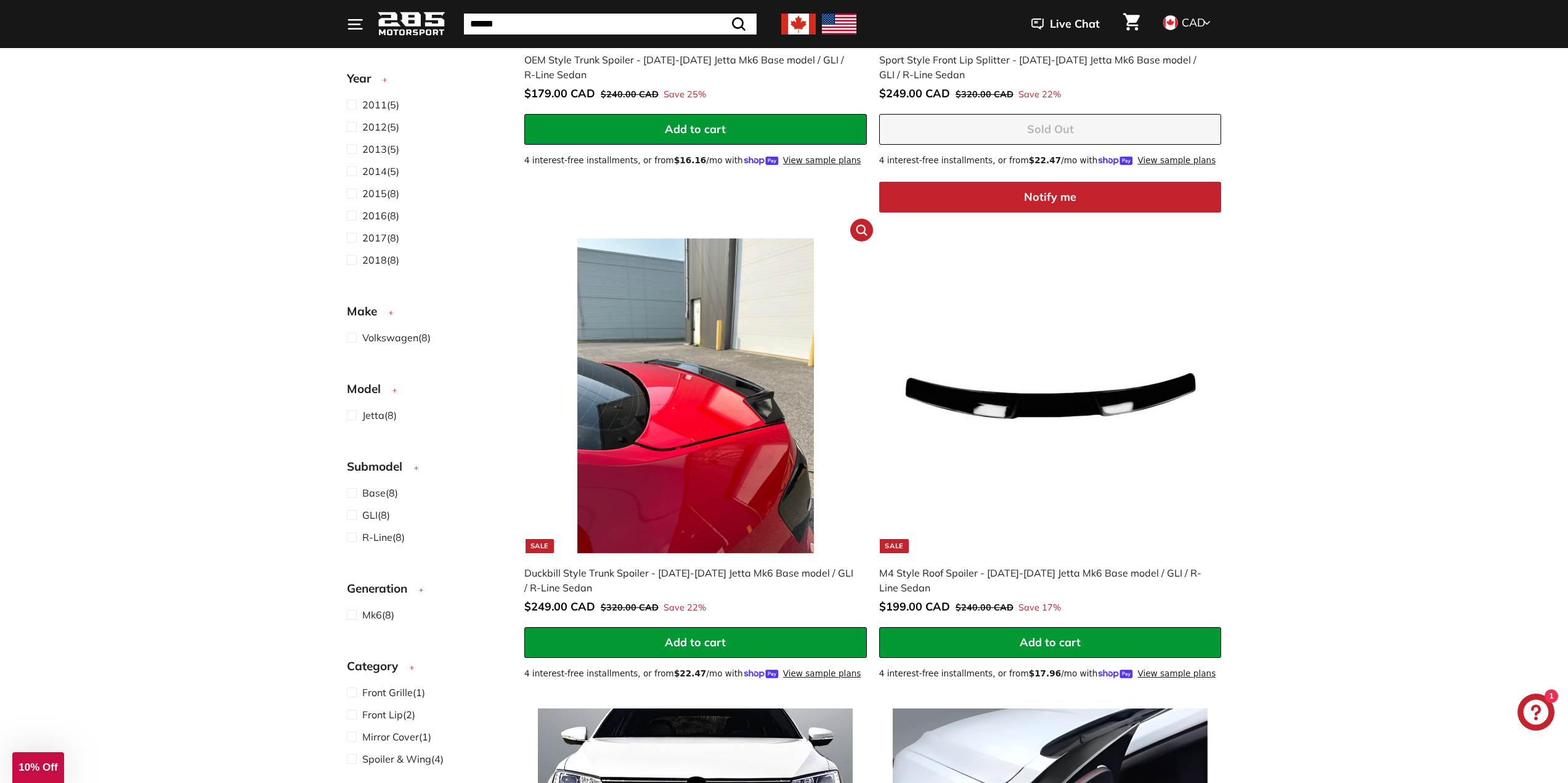
scroll to position [1047, 0]
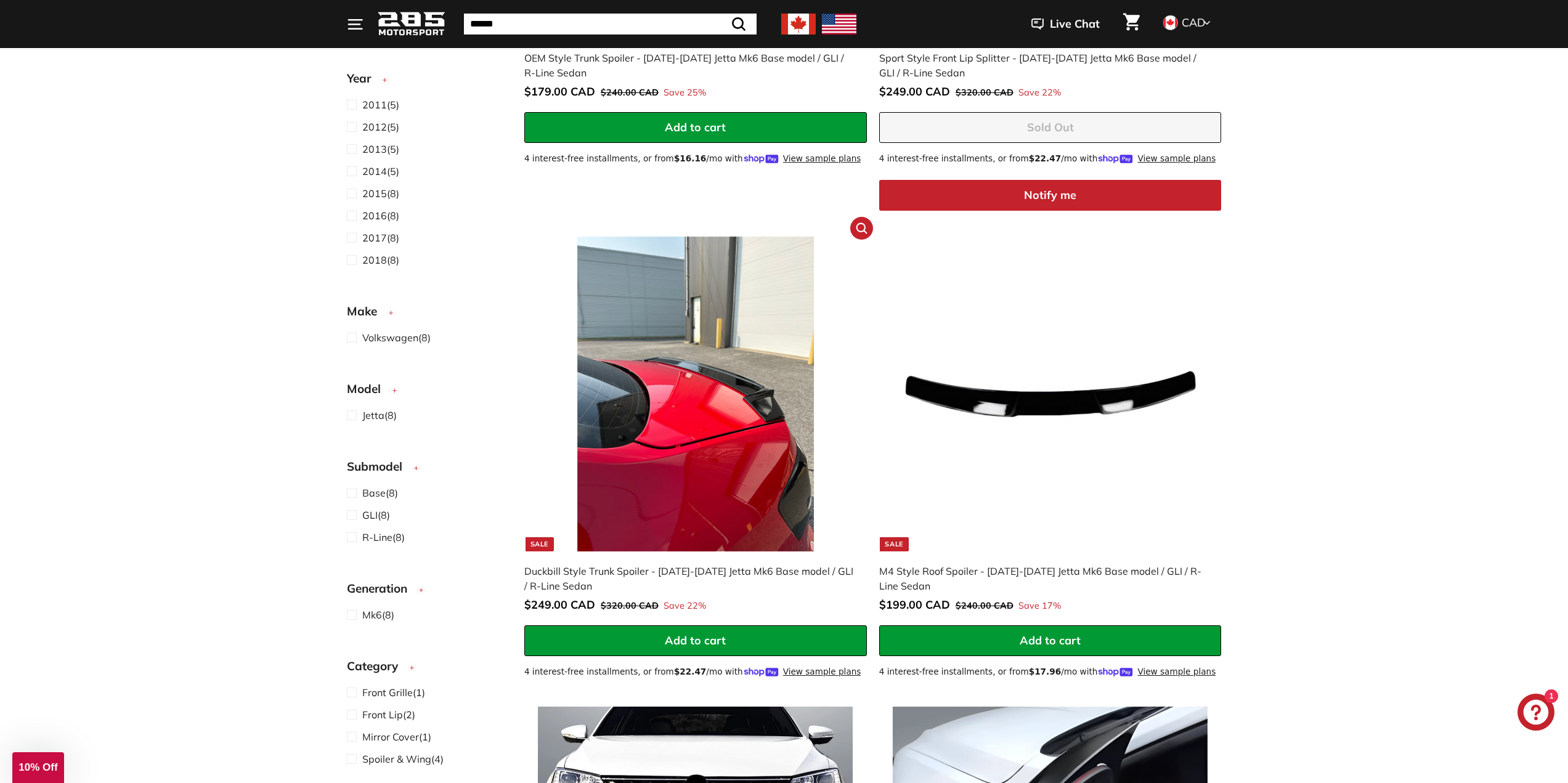
click at [775, 474] on img at bounding box center [695, 394] width 315 height 315
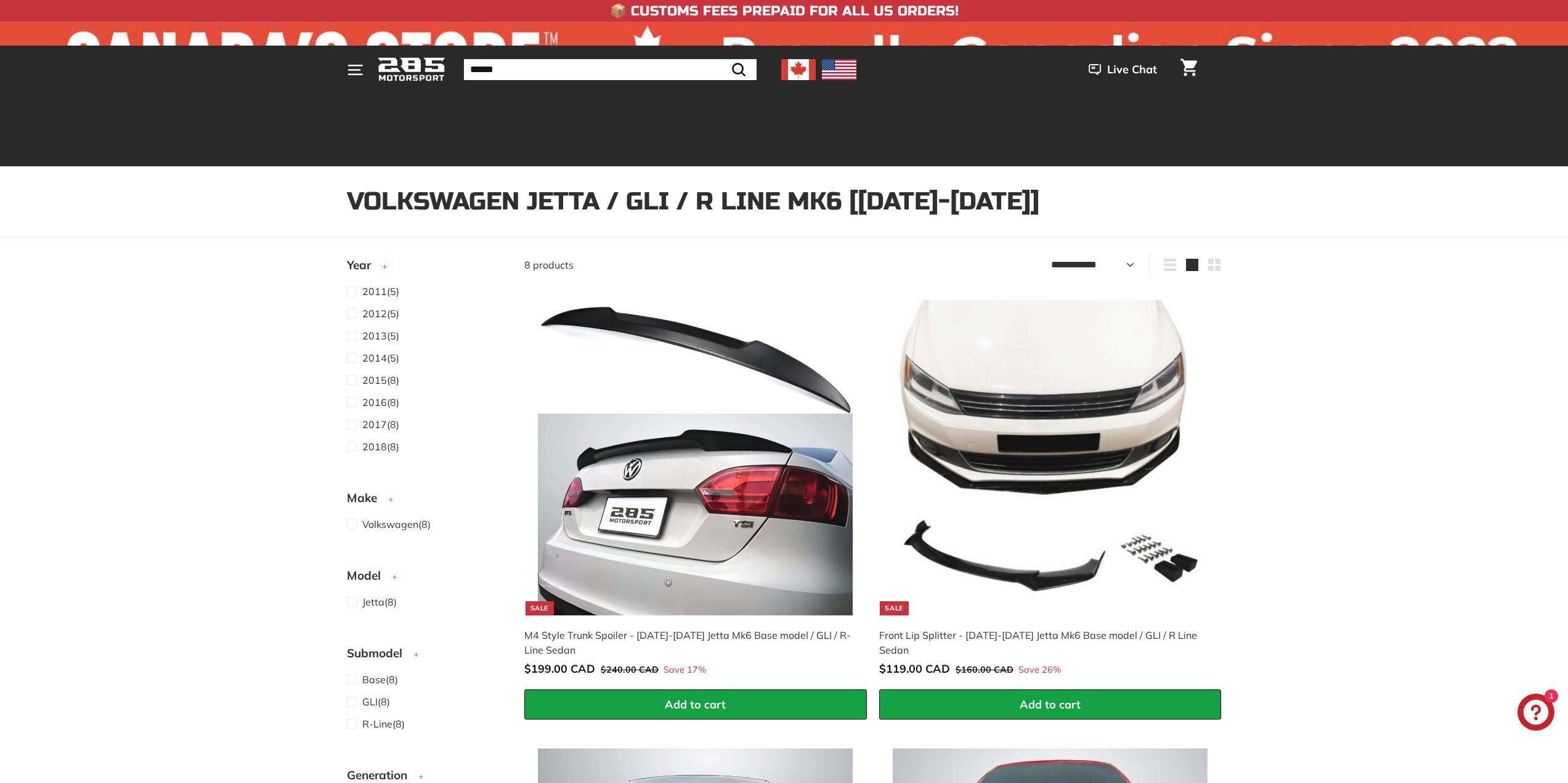
select select "**********"
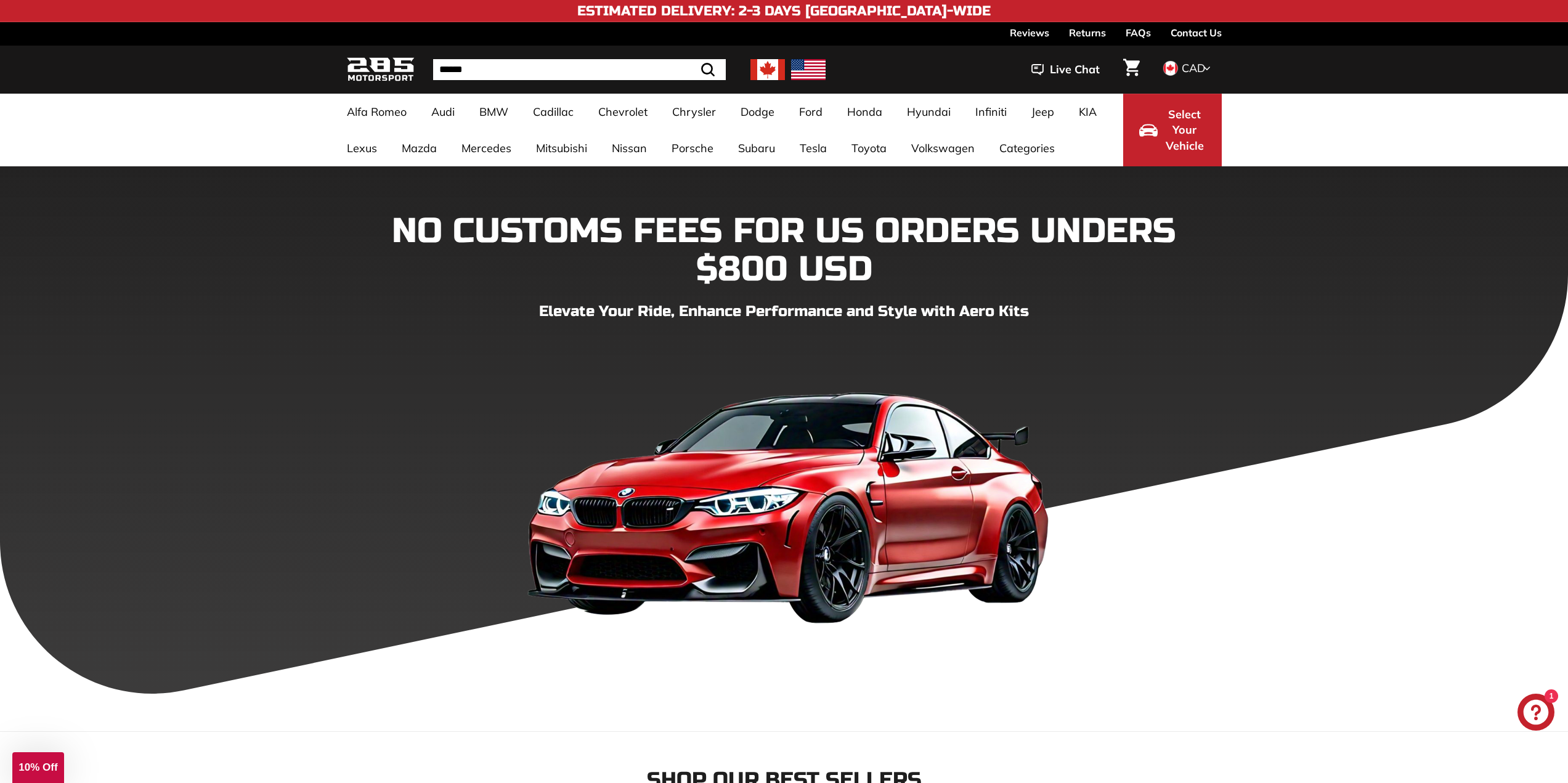
click at [1191, 117] on span "Select Your Vehicle" at bounding box center [1185, 130] width 42 height 47
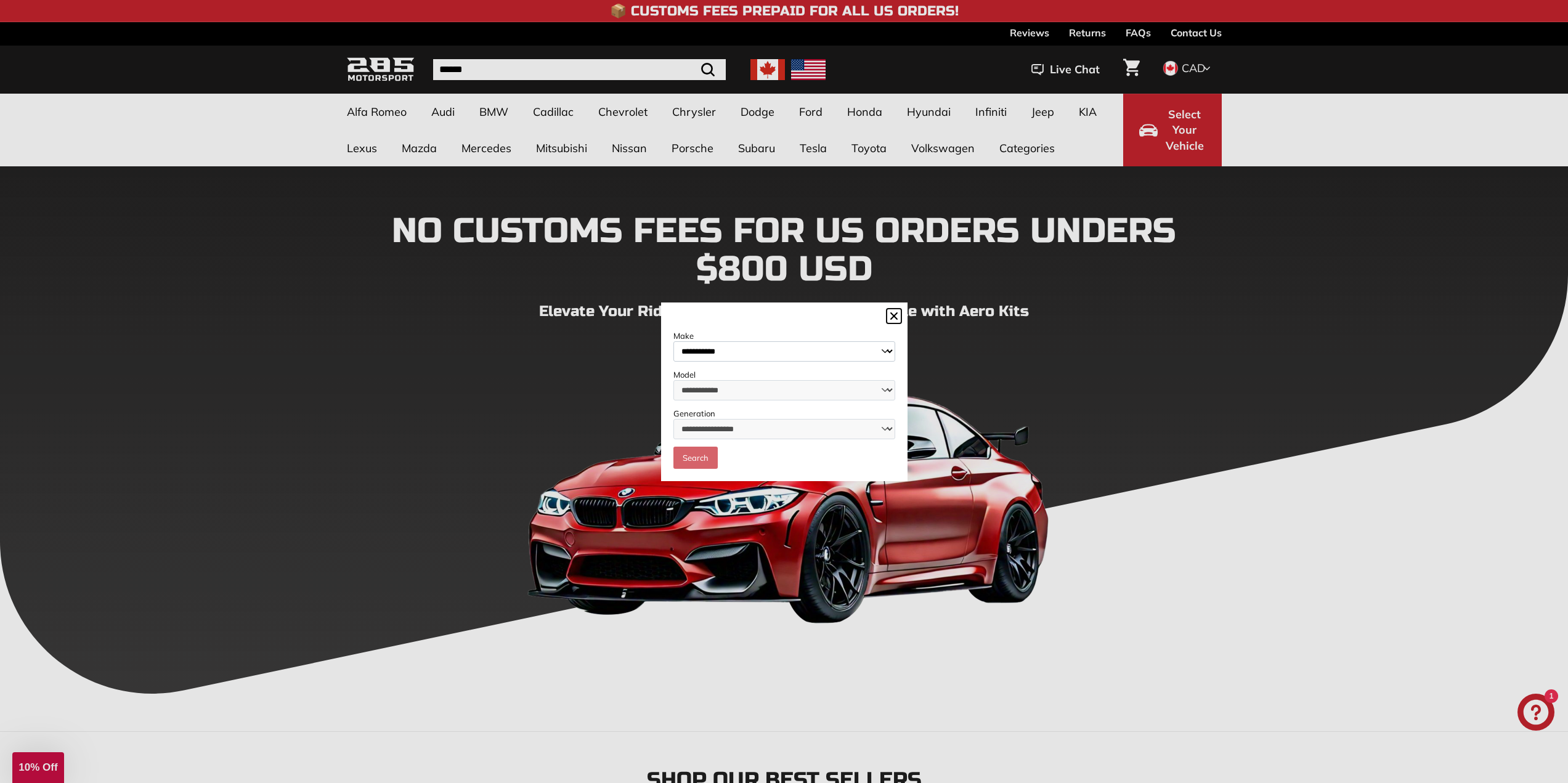
click at [779, 343] on select "**********" at bounding box center [784, 352] width 222 height 21
select select "**********"
click at [673, 342] on select "**********" at bounding box center [784, 352] width 222 height 21
click at [708, 393] on select "**********" at bounding box center [784, 390] width 222 height 21
select select "*****"
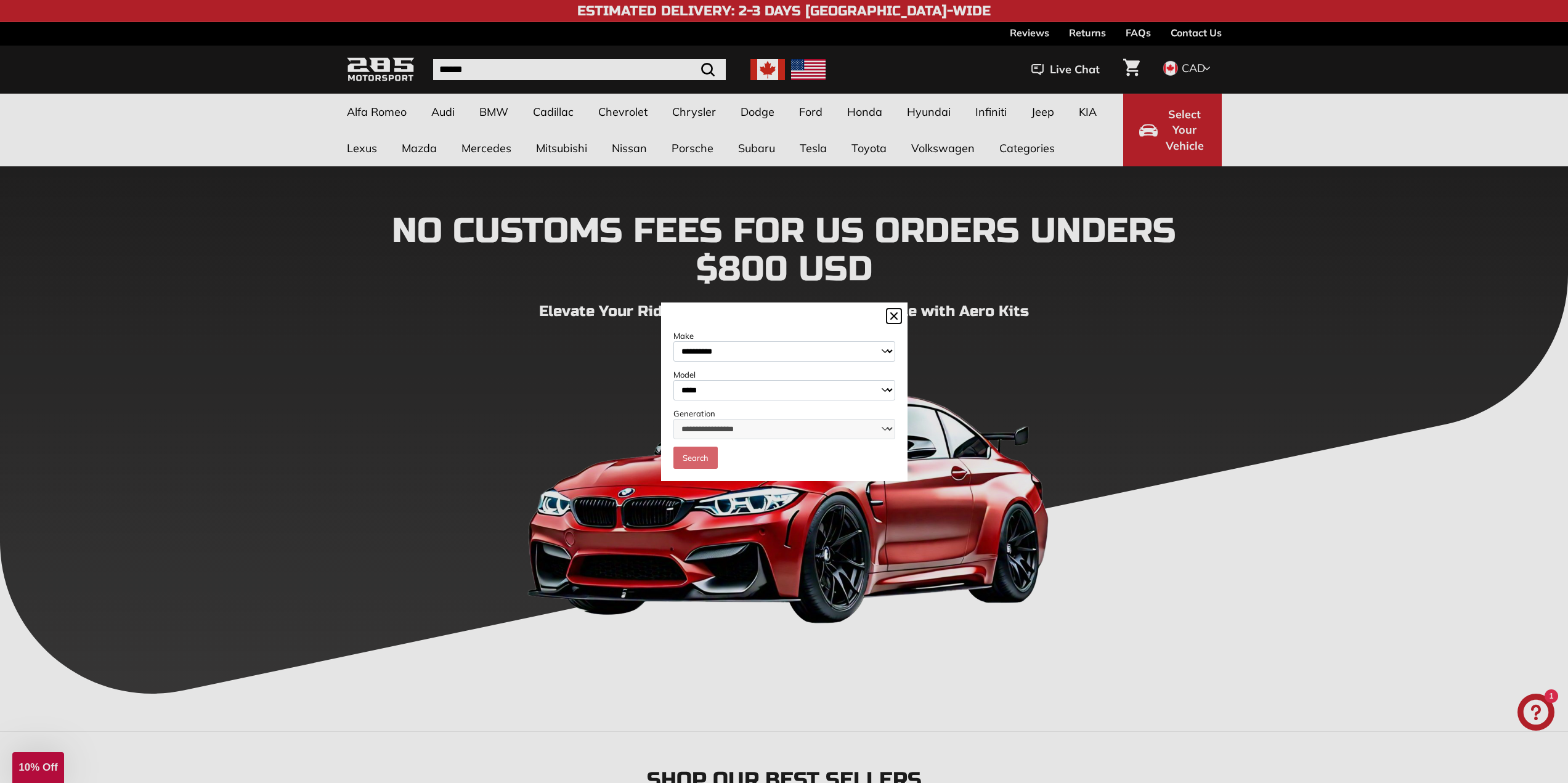
click at [673, 380] on select "**********" at bounding box center [784, 390] width 222 height 21
click at [706, 430] on select "**********" at bounding box center [784, 429] width 222 height 21
select select "**********"
click at [673, 420] on select "**********" at bounding box center [784, 429] width 222 height 21
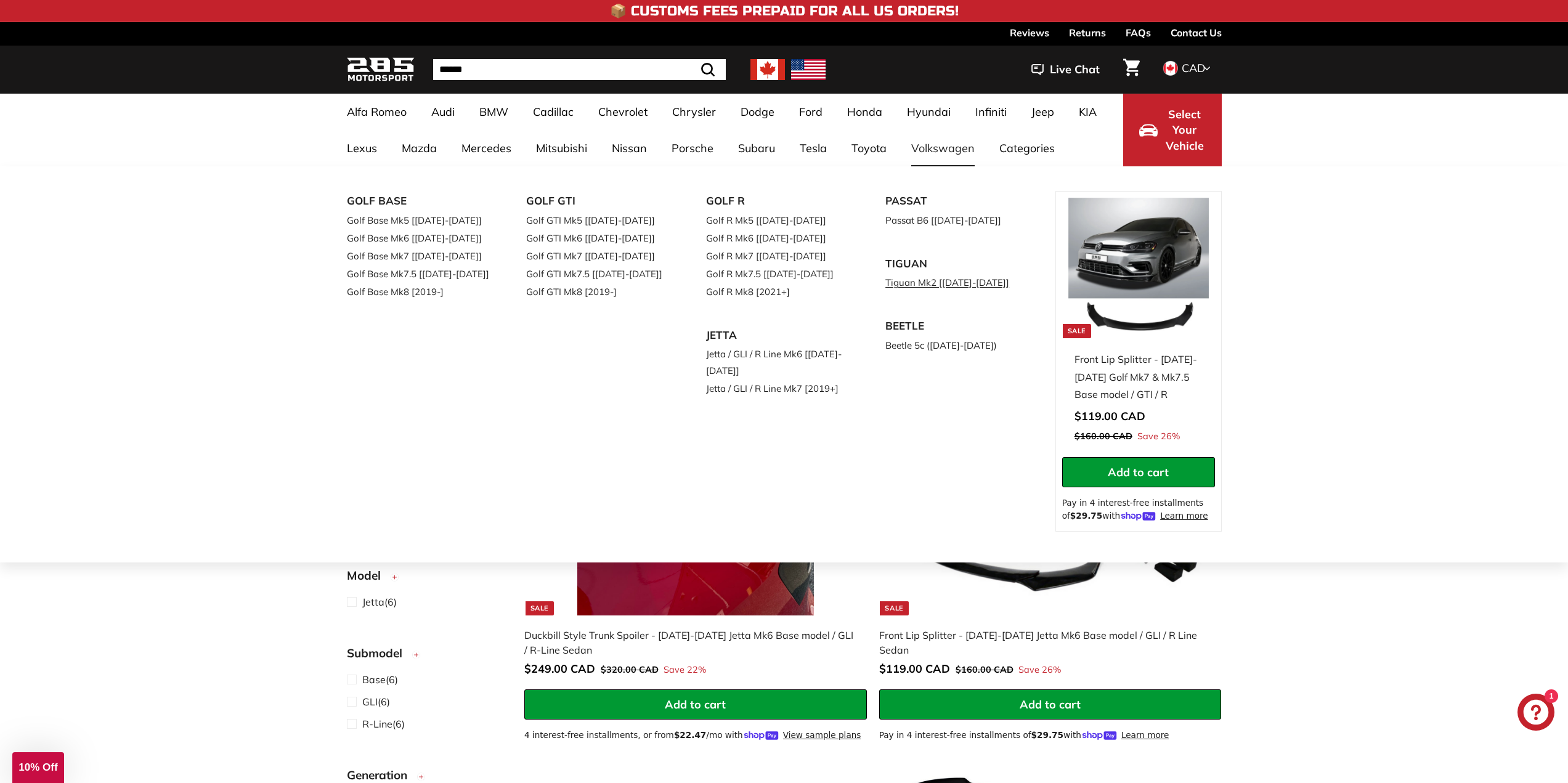
click at [977, 286] on link "Tiguan Mk2 [[DATE]-[DATE]]" at bounding box center [958, 282] width 145 height 18
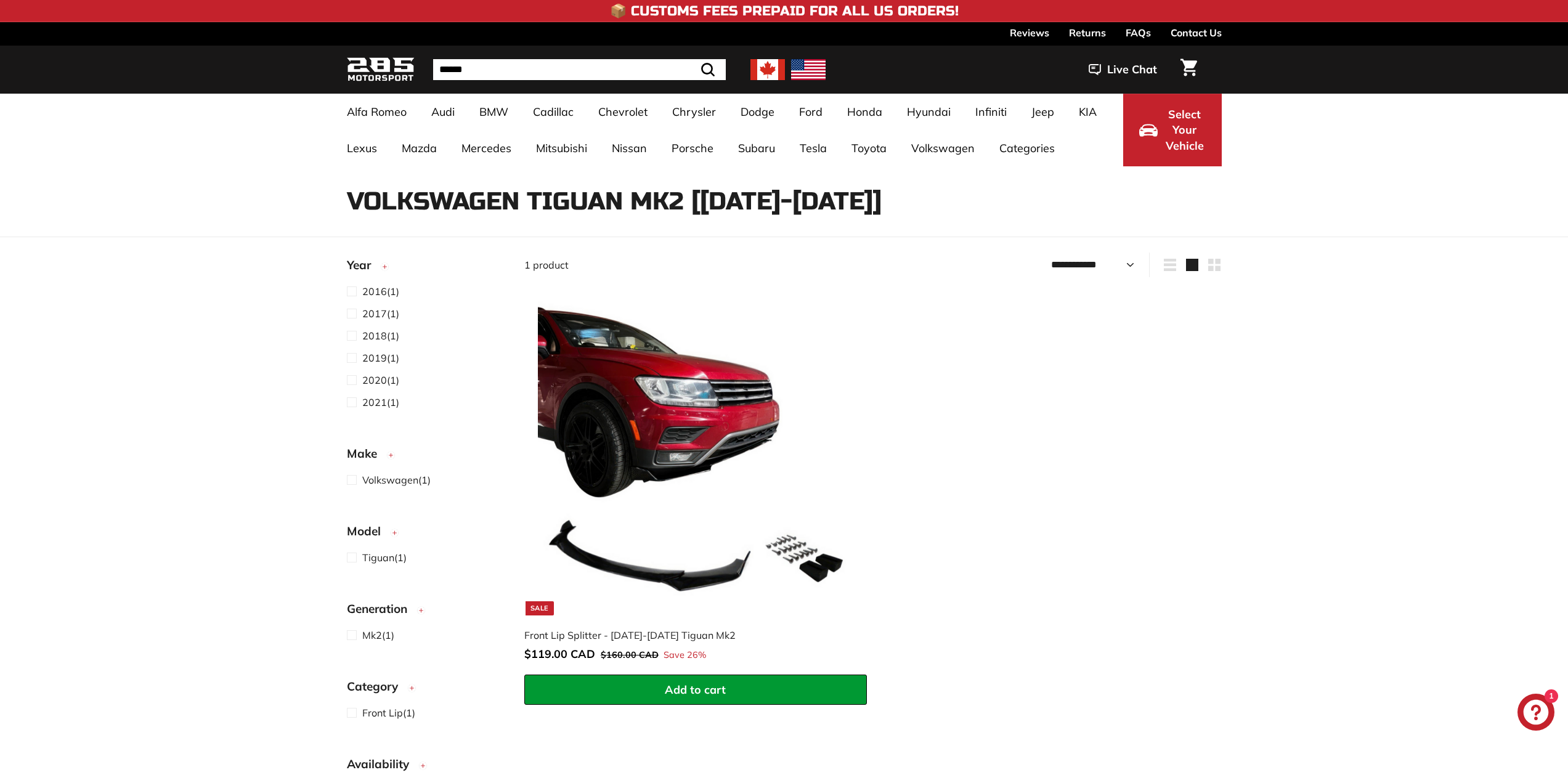
select select "**********"
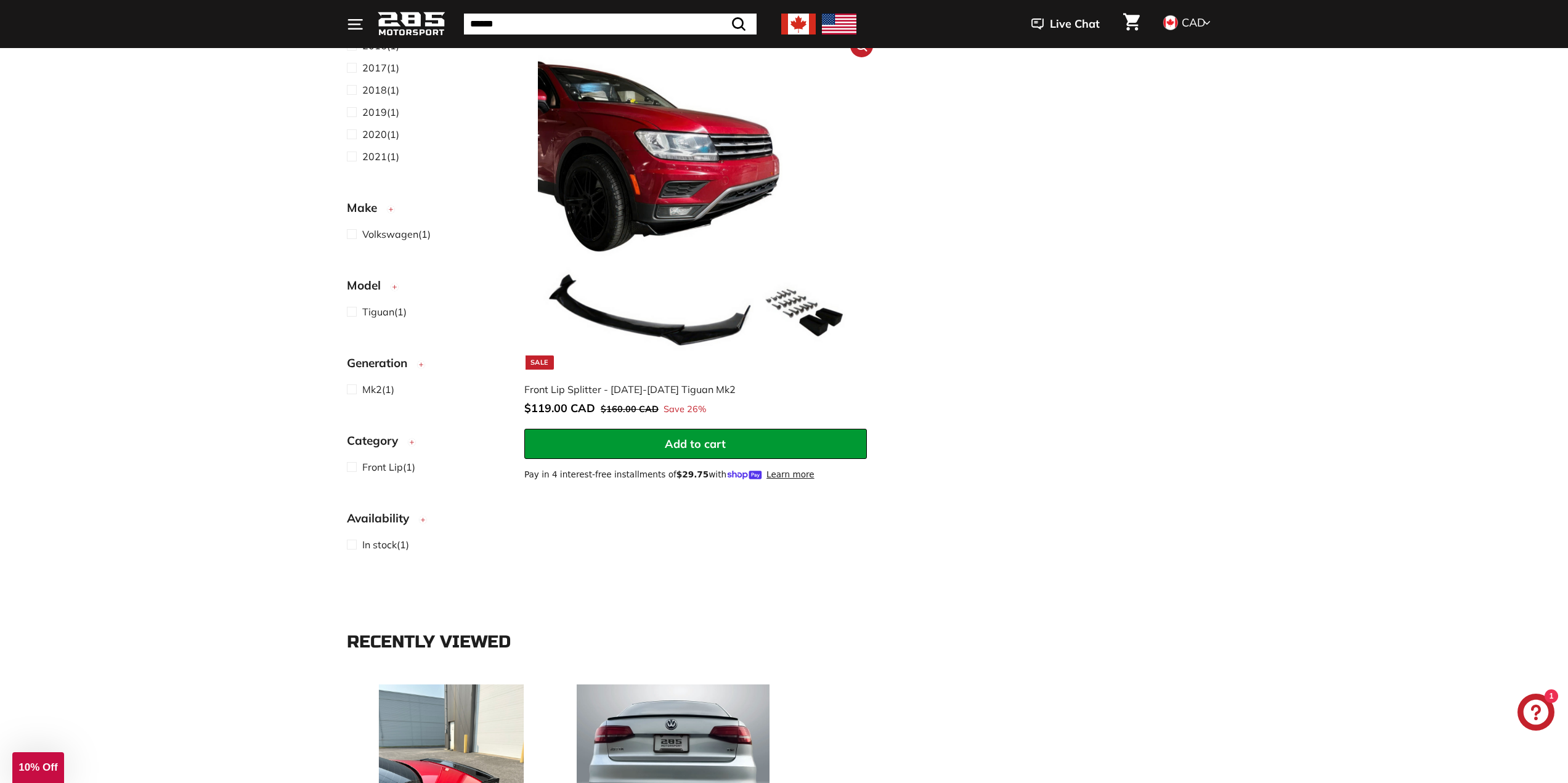
scroll to position [308, 0]
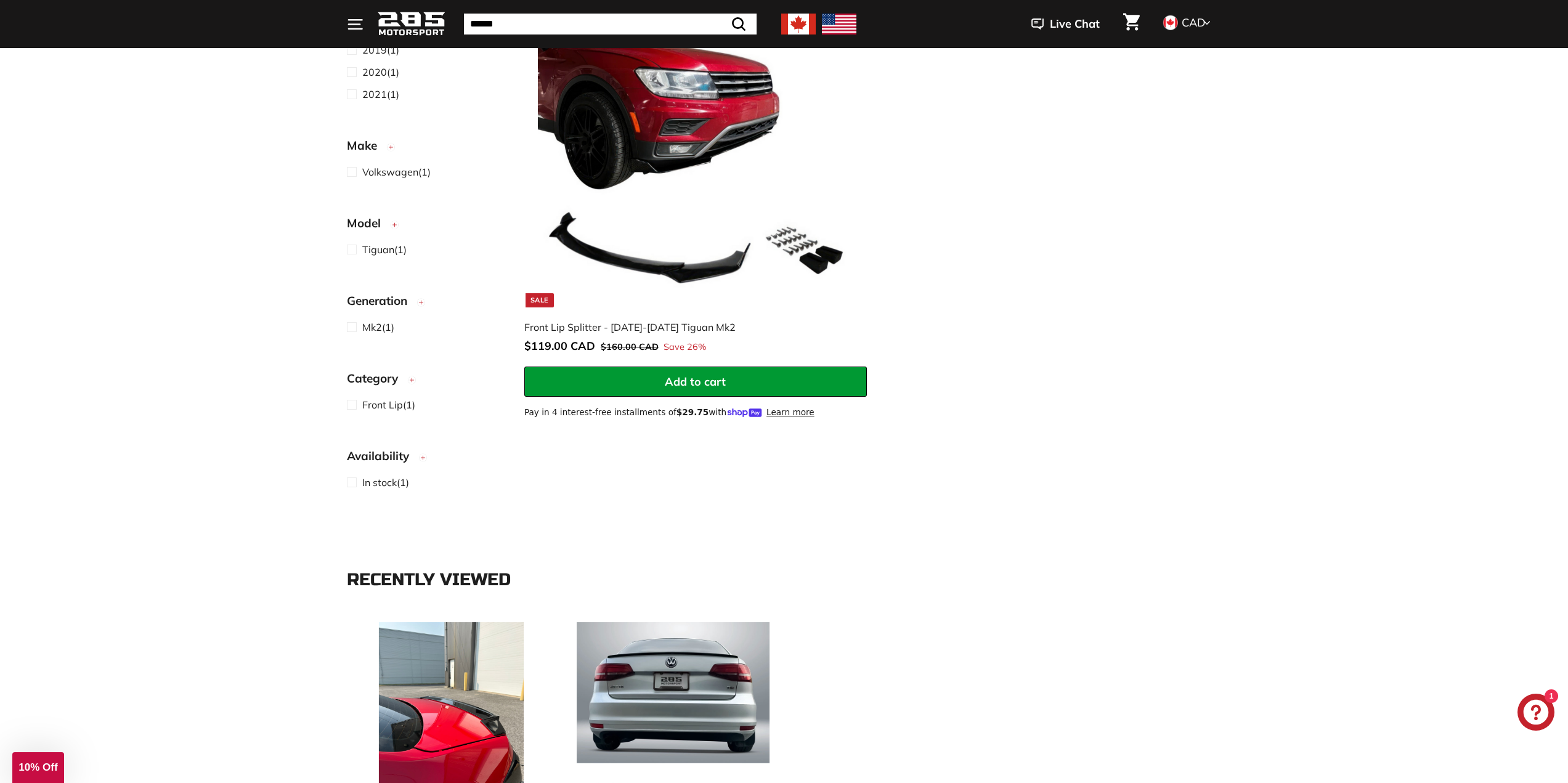
click at [676, 175] on img at bounding box center [695, 149] width 315 height 315
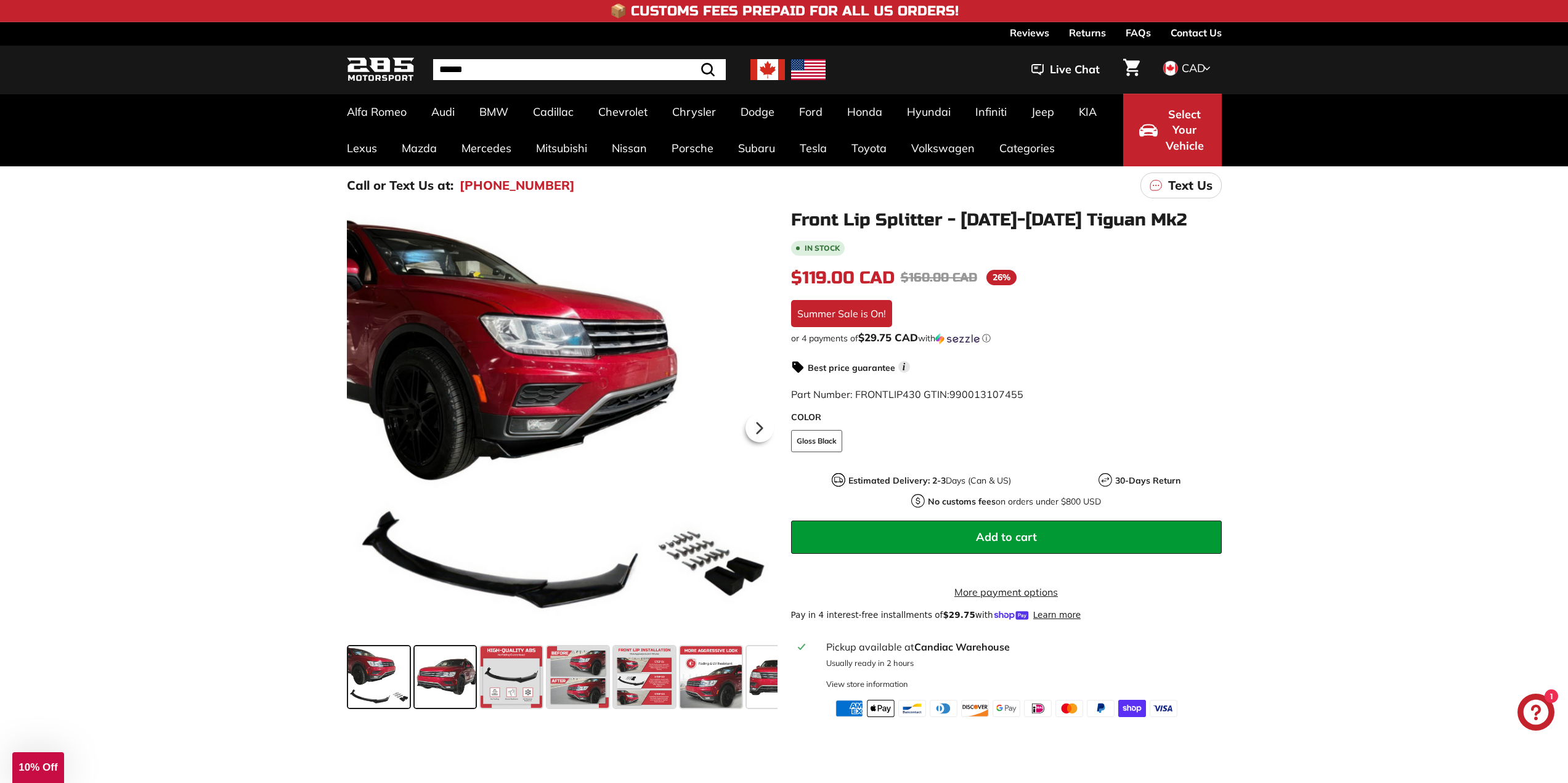
click at [451, 676] on span at bounding box center [445, 677] width 62 height 62
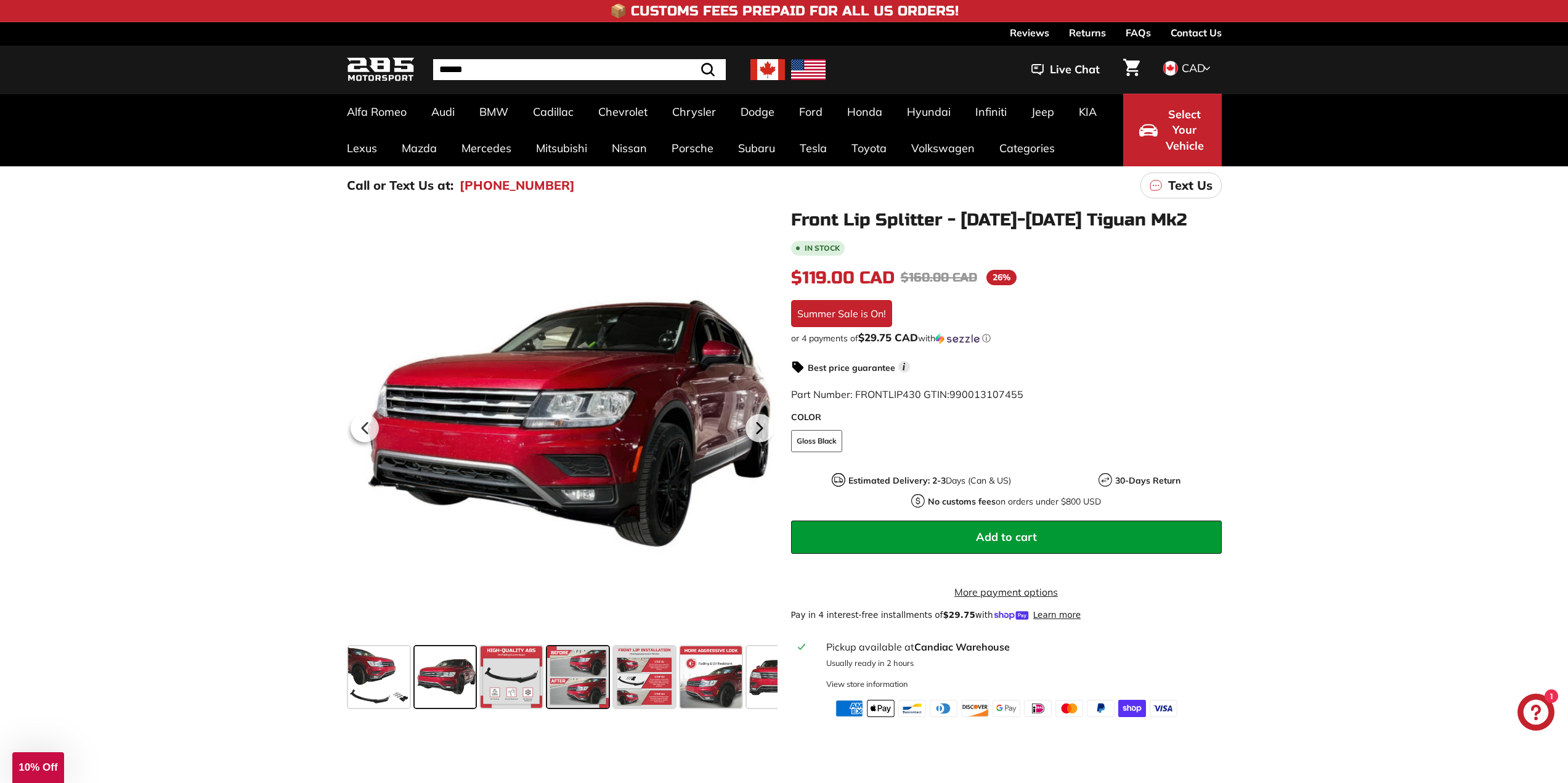
click at [553, 676] on span at bounding box center [578, 677] width 62 height 62
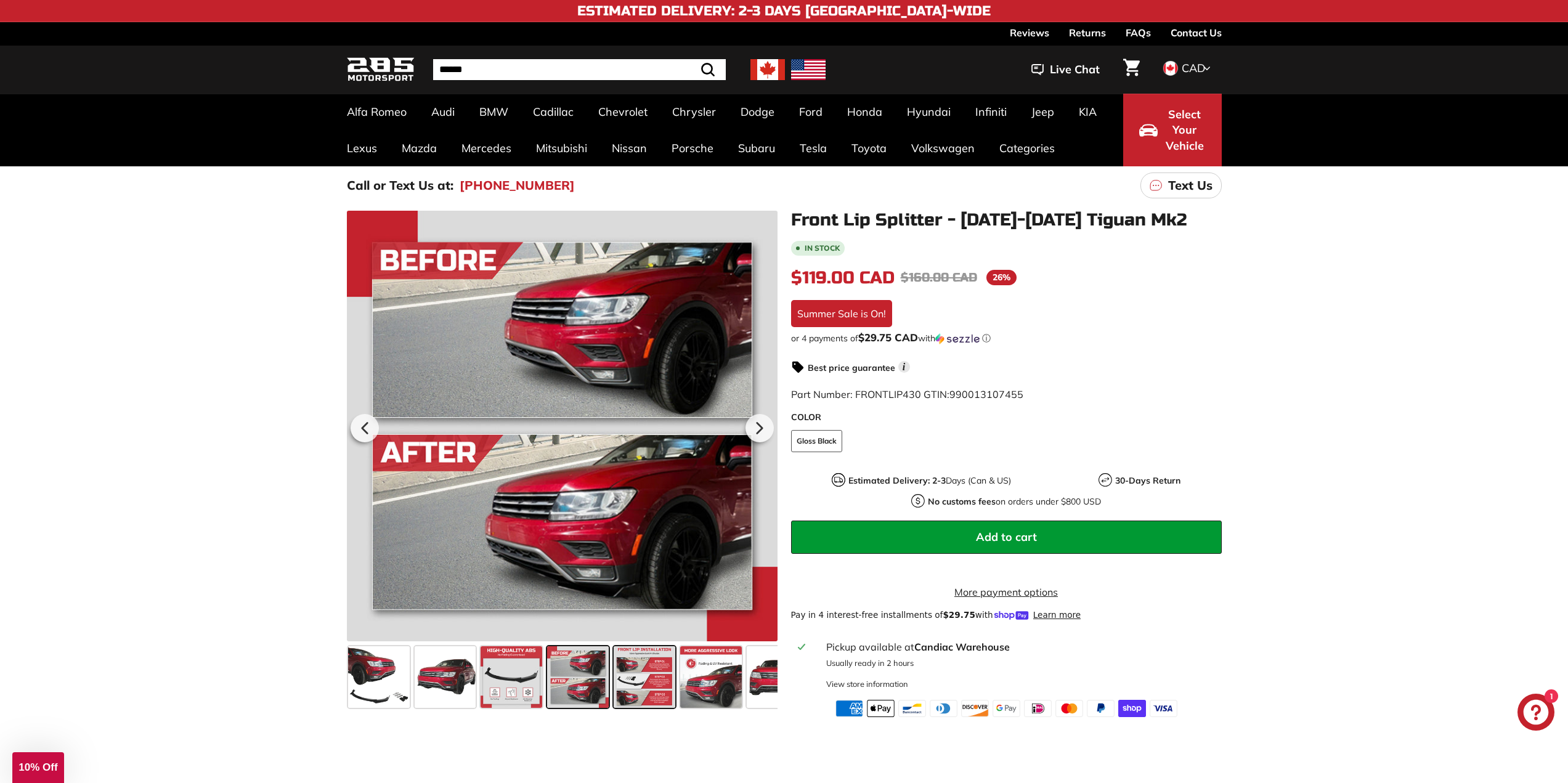
click at [624, 657] on span at bounding box center [644, 677] width 62 height 62
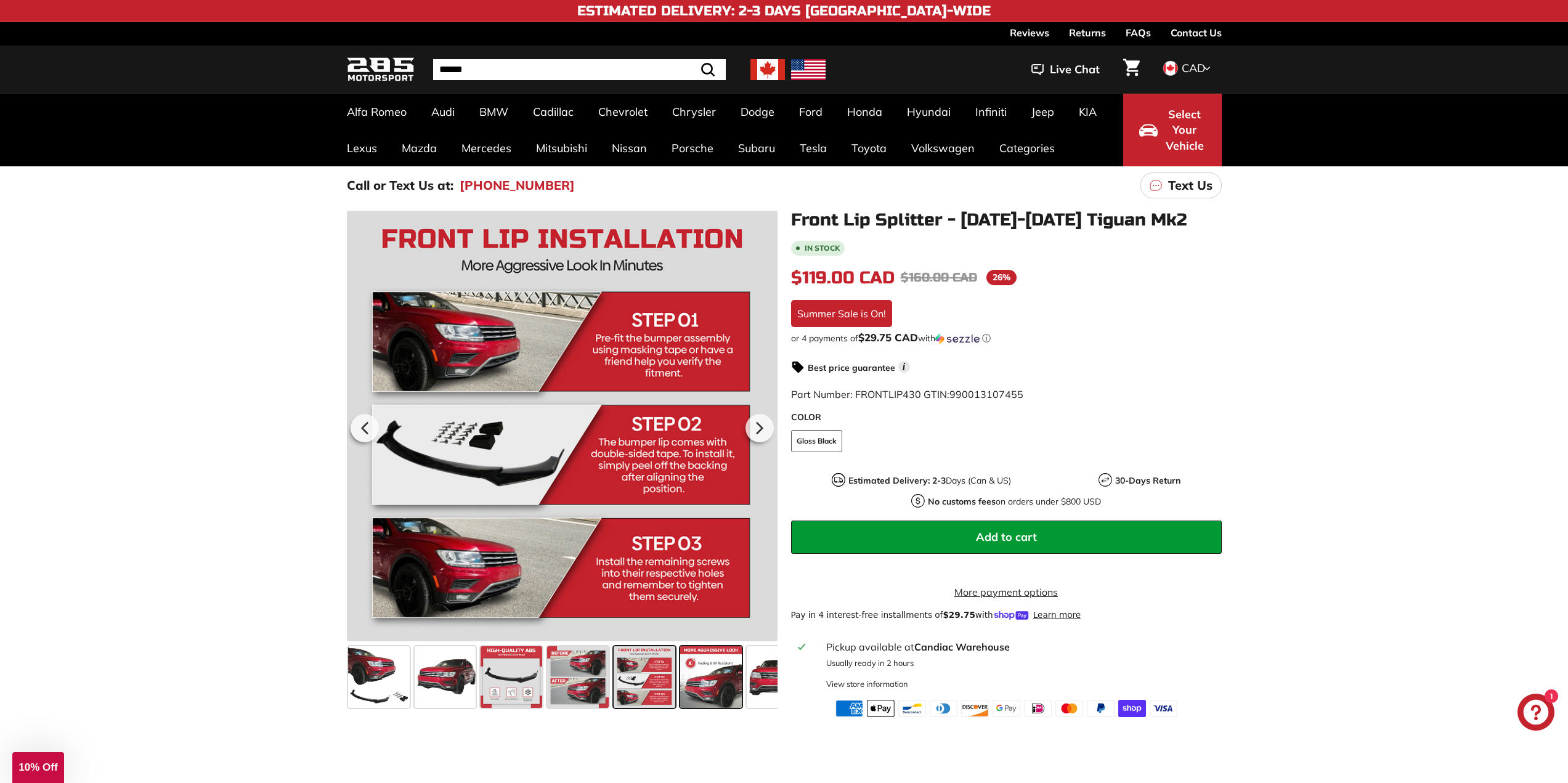
click at [716, 662] on span at bounding box center [711, 677] width 62 height 62
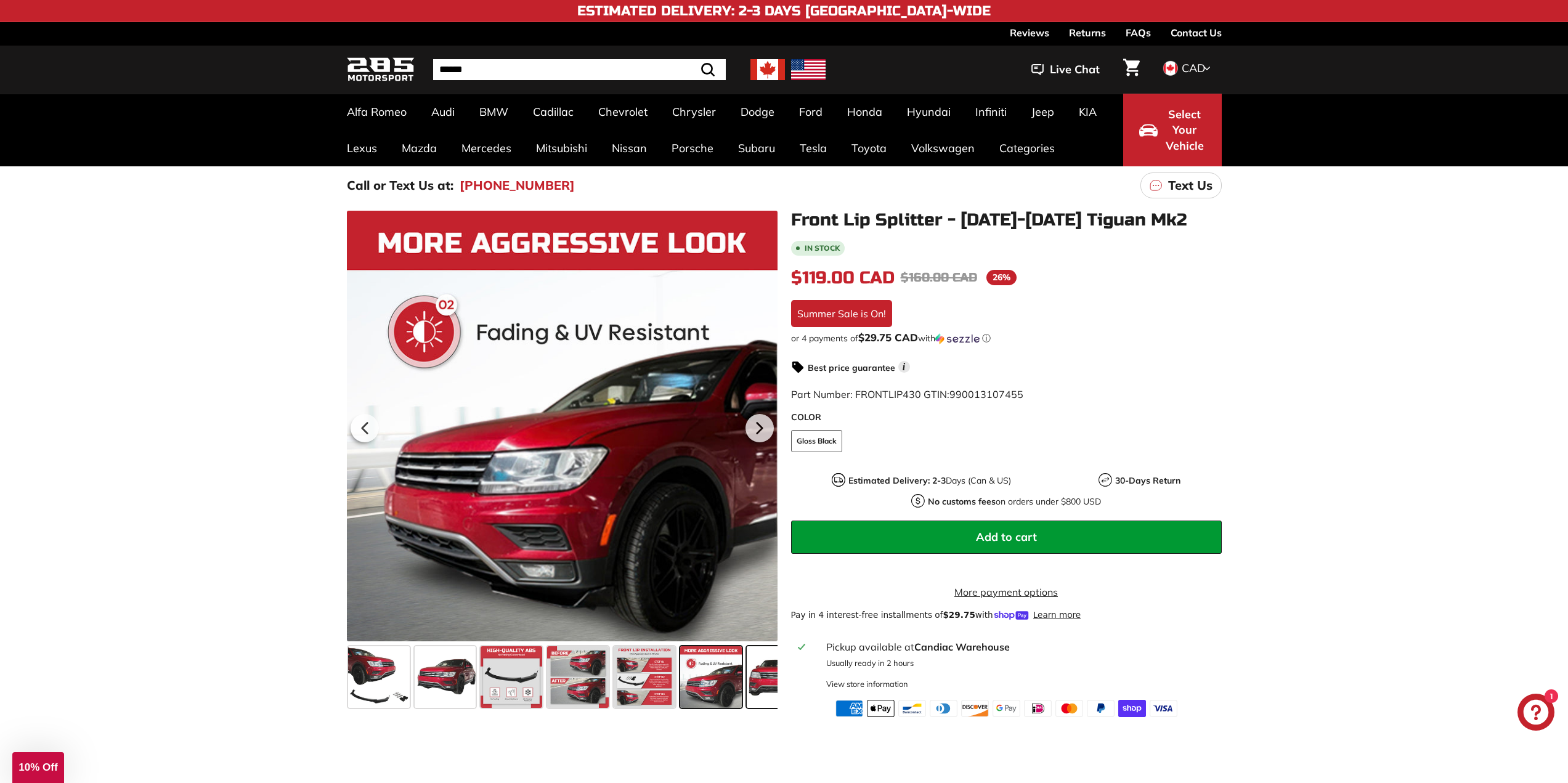
click at [762, 672] on span at bounding box center [777, 677] width 62 height 62
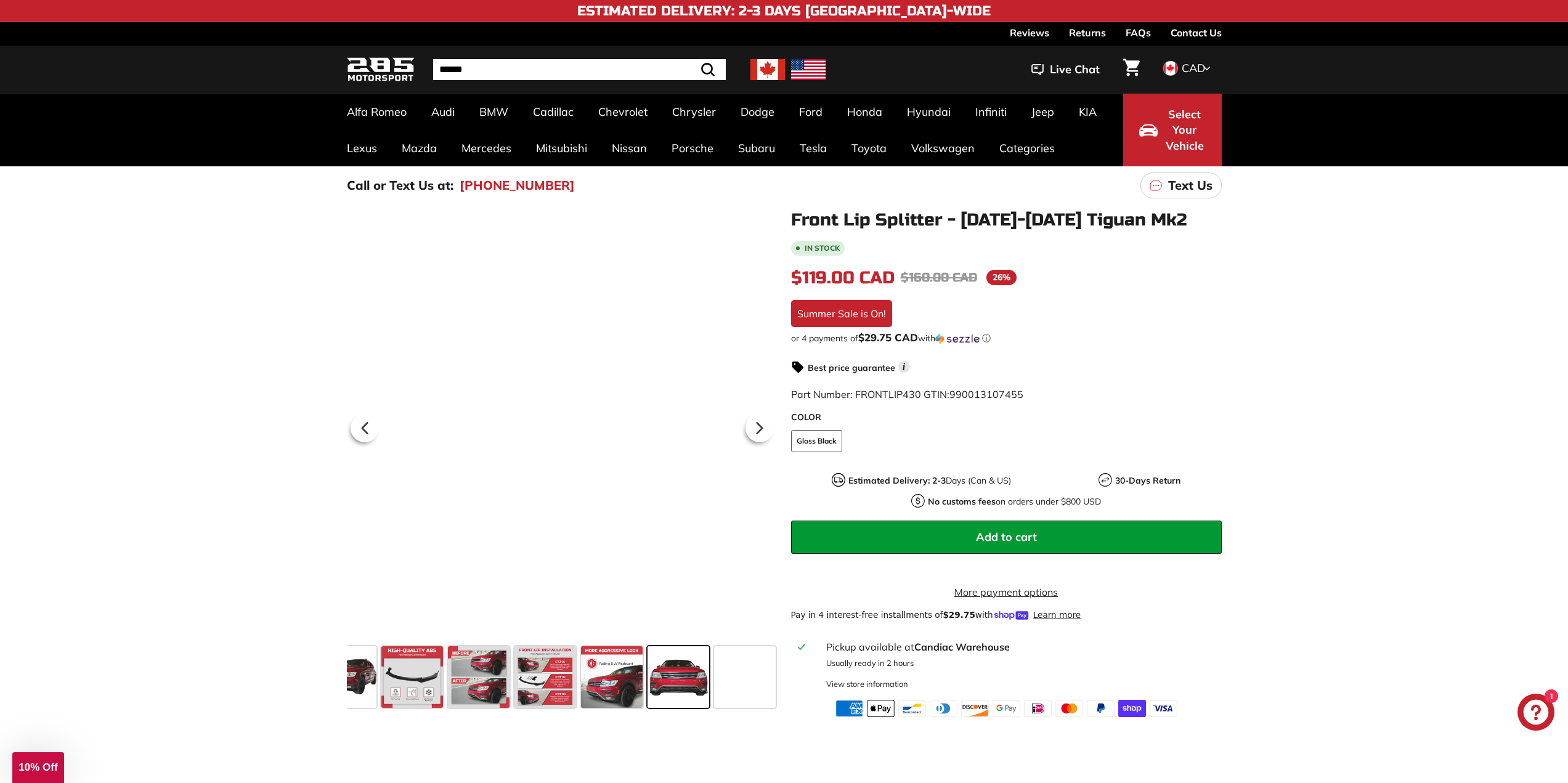
scroll to position [0, 100]
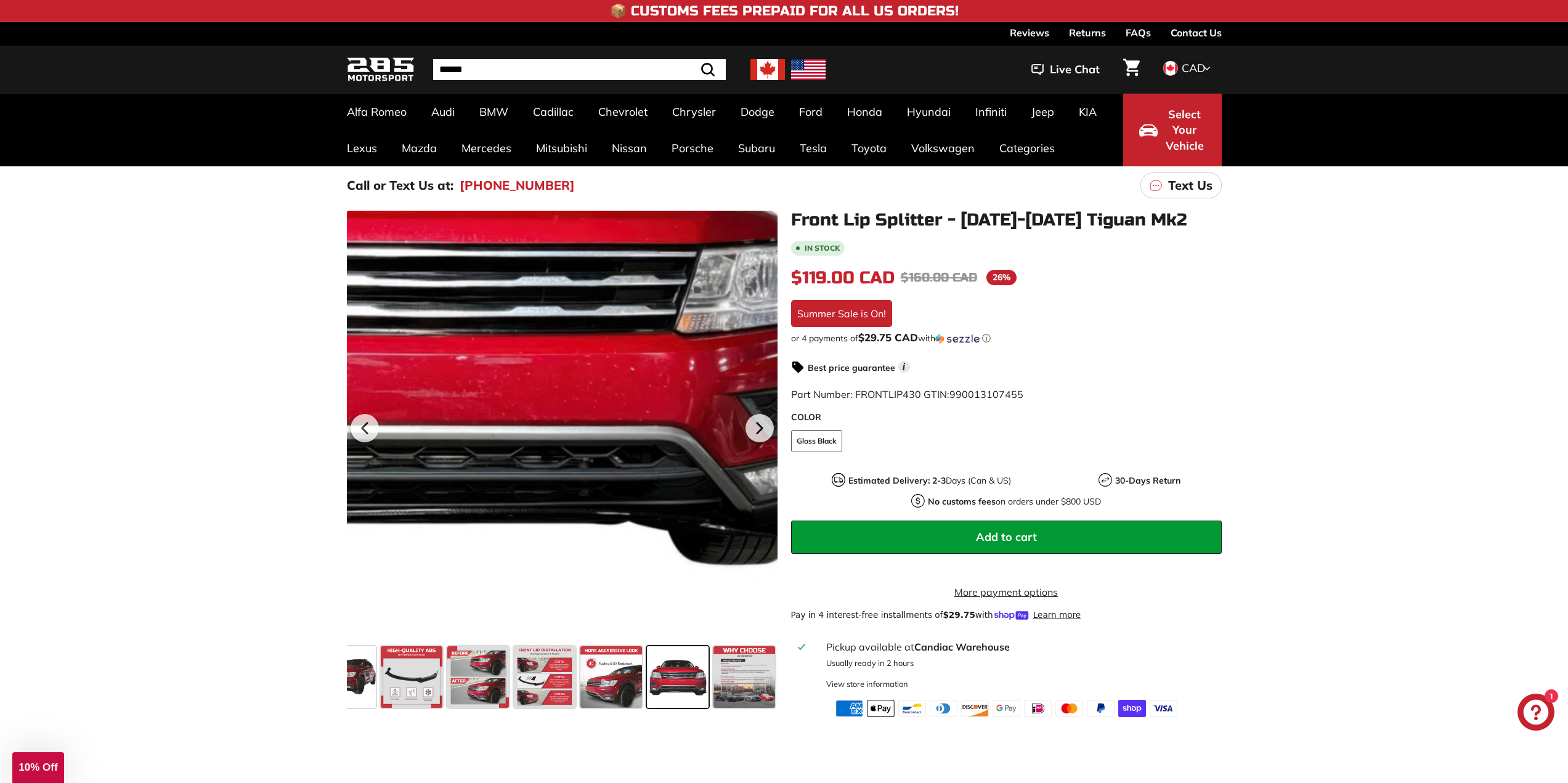
click at [691, 540] on div at bounding box center [562, 426] width 431 height 431
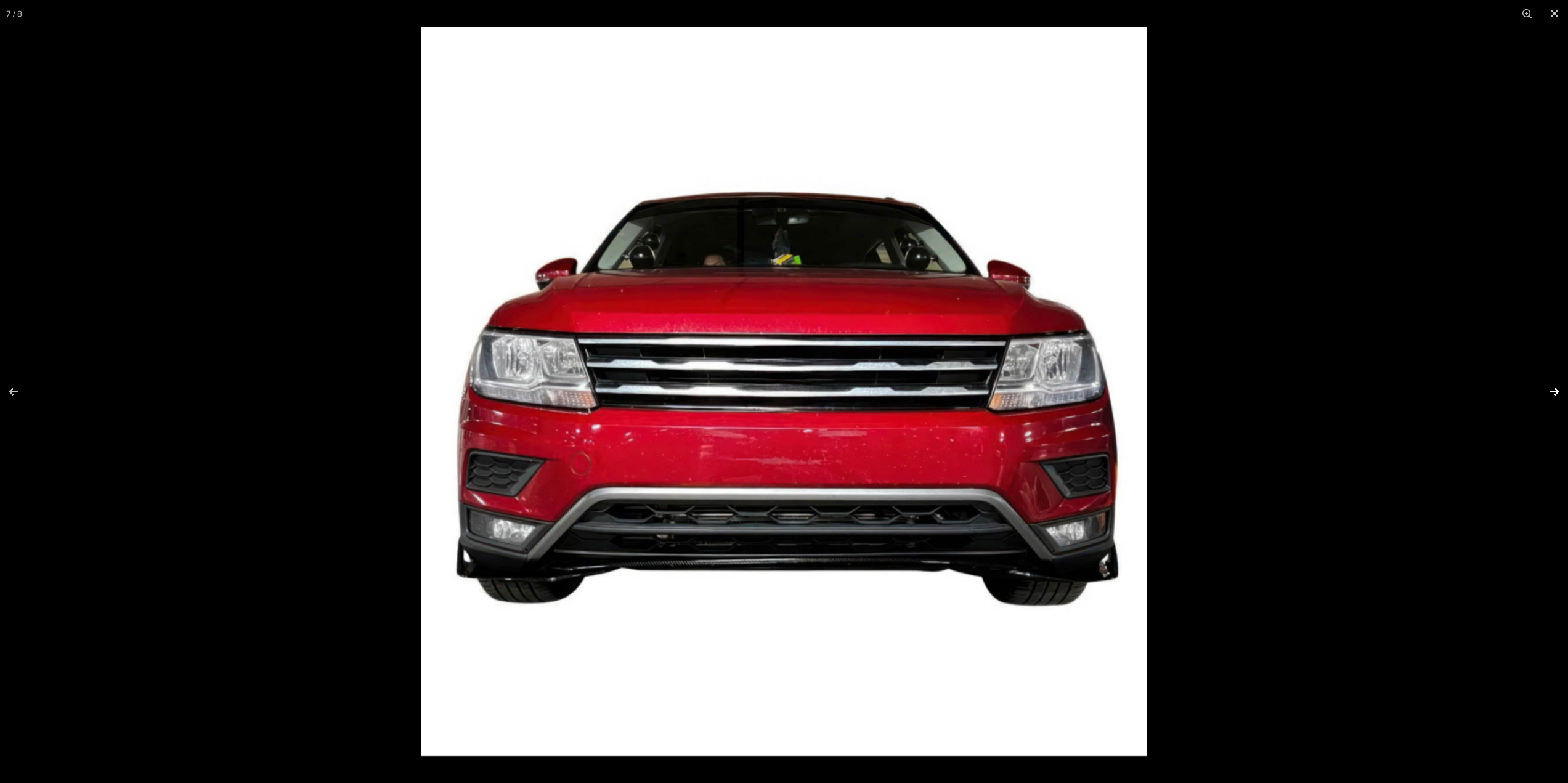
click at [1555, 388] on button at bounding box center [1546, 392] width 43 height 62
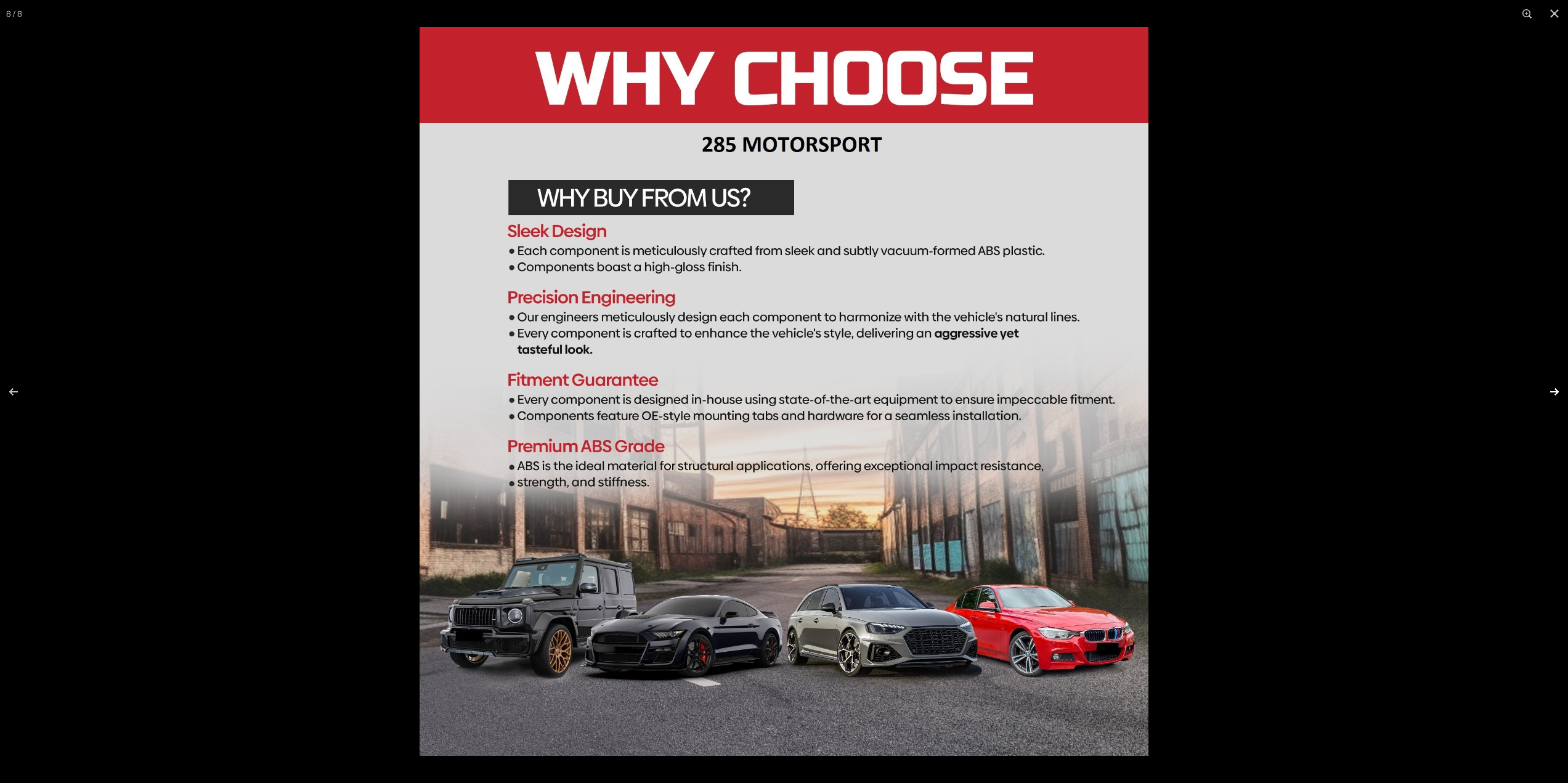
click at [1555, 388] on button at bounding box center [1546, 392] width 43 height 62
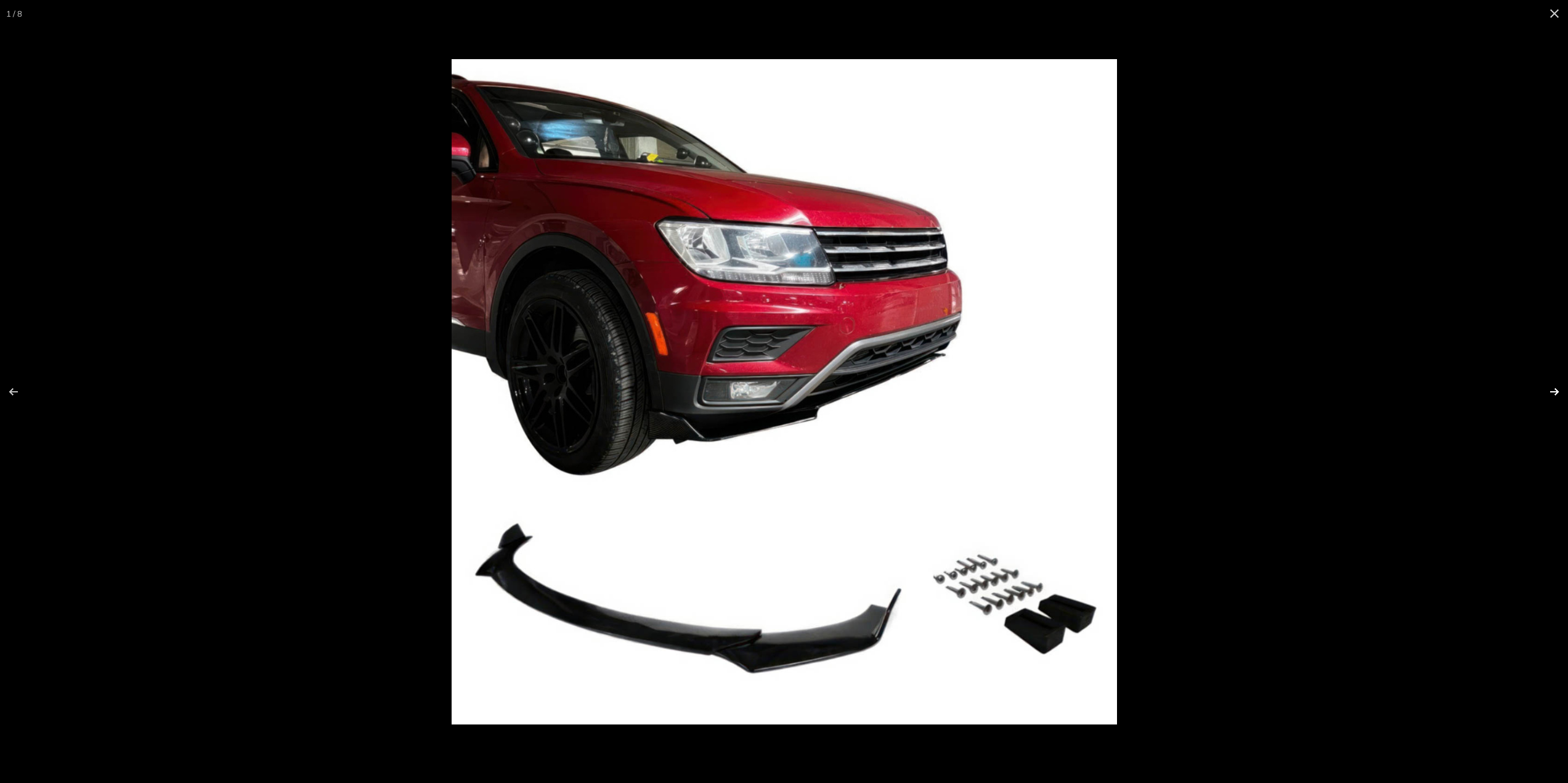
scroll to position [0, 0]
click at [1555, 388] on button at bounding box center [1546, 392] width 43 height 62
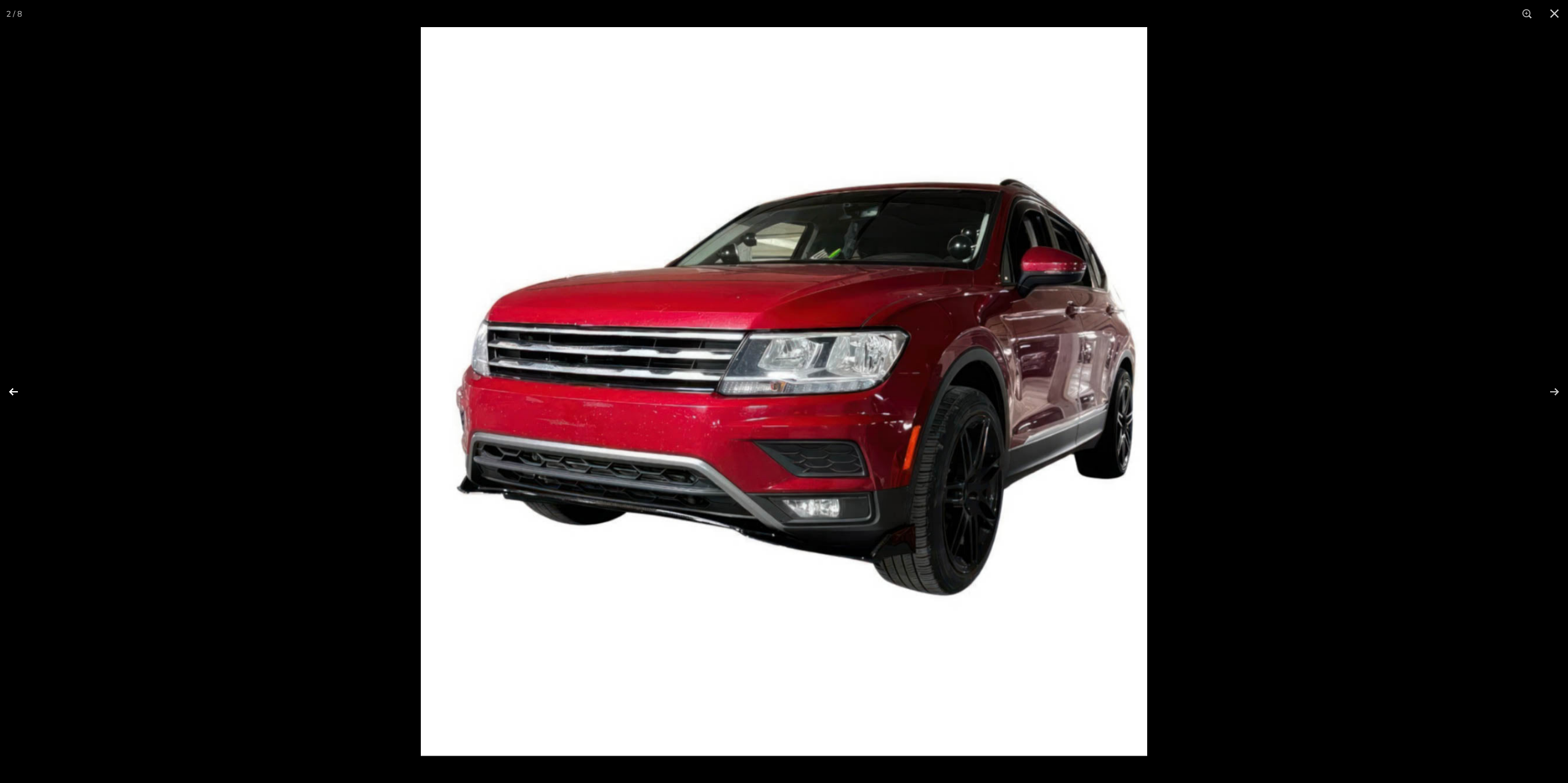
click at [17, 391] on button at bounding box center [21, 392] width 43 height 62
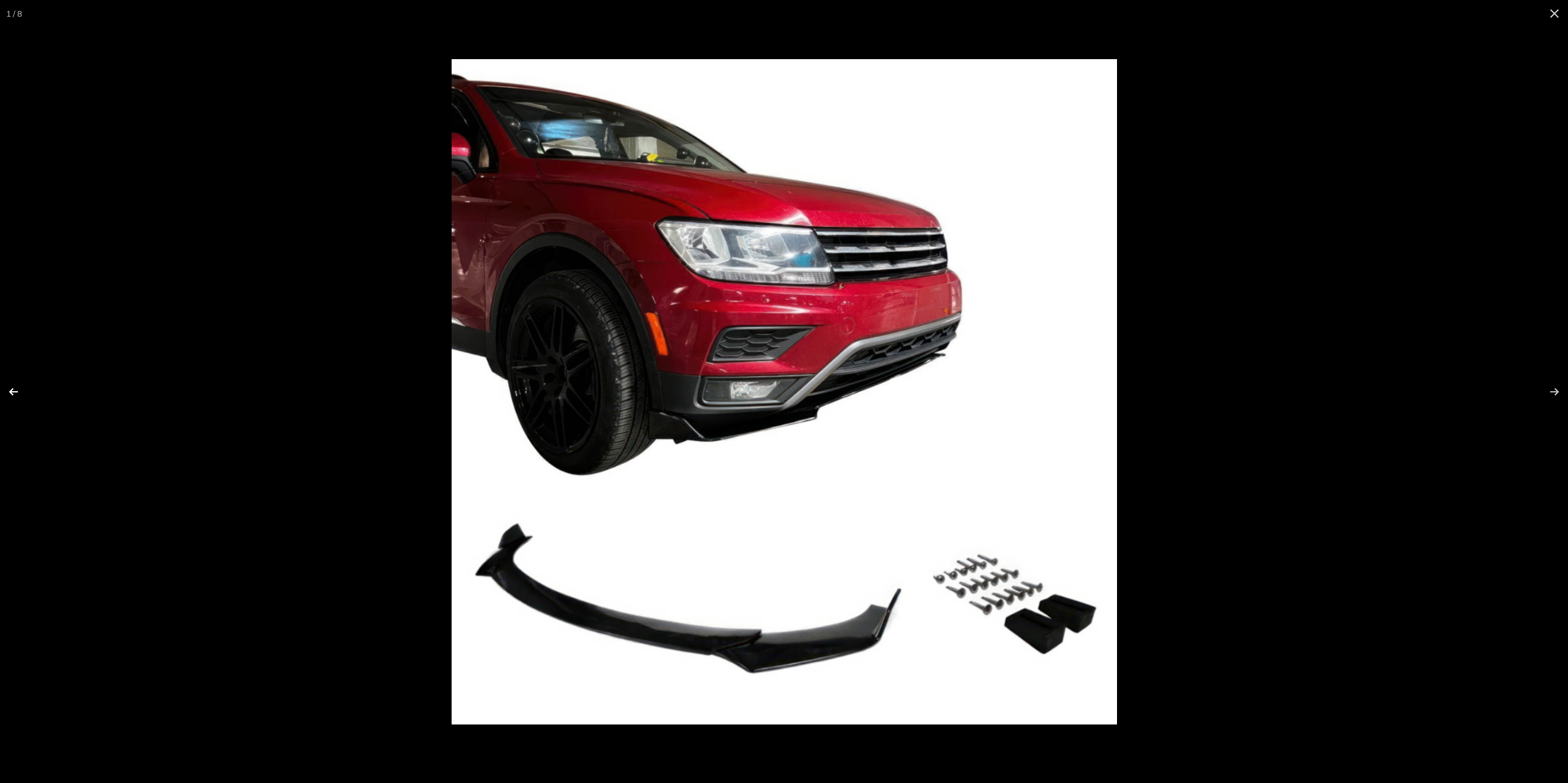
click at [17, 391] on button at bounding box center [21, 392] width 43 height 62
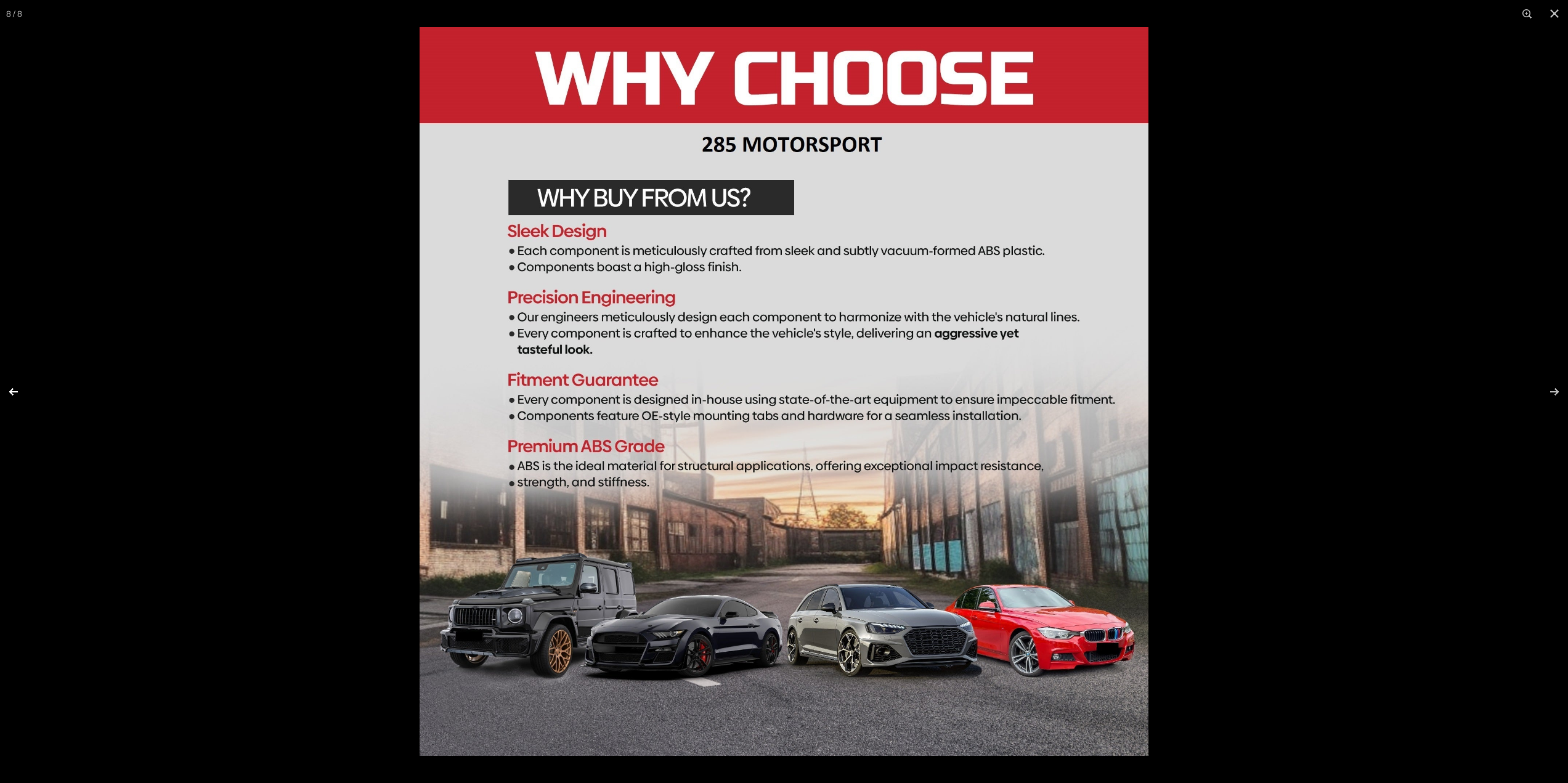
scroll to position [0, 100]
click at [17, 391] on button at bounding box center [21, 392] width 43 height 62
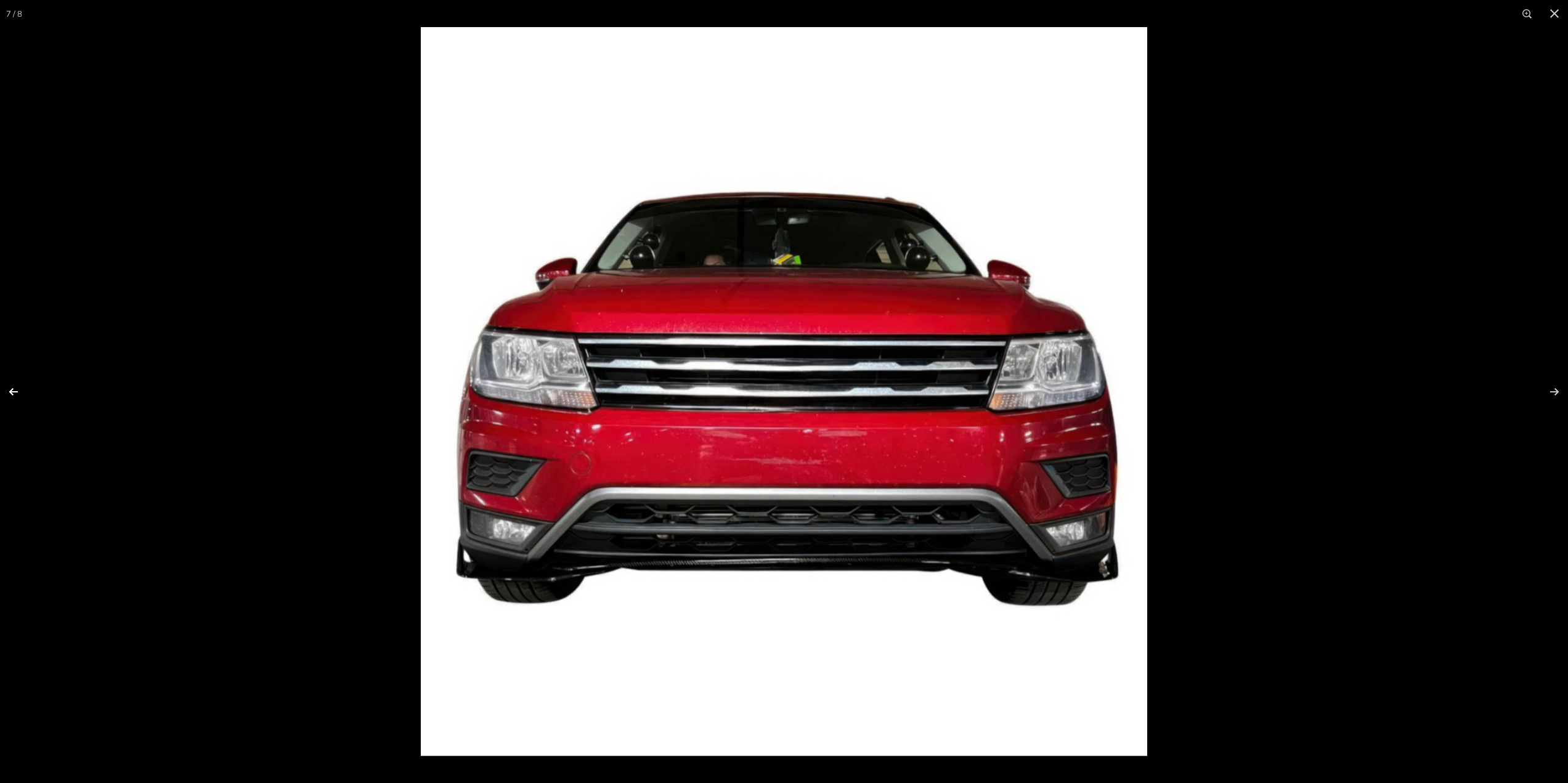
click at [18, 388] on button at bounding box center [21, 392] width 43 height 62
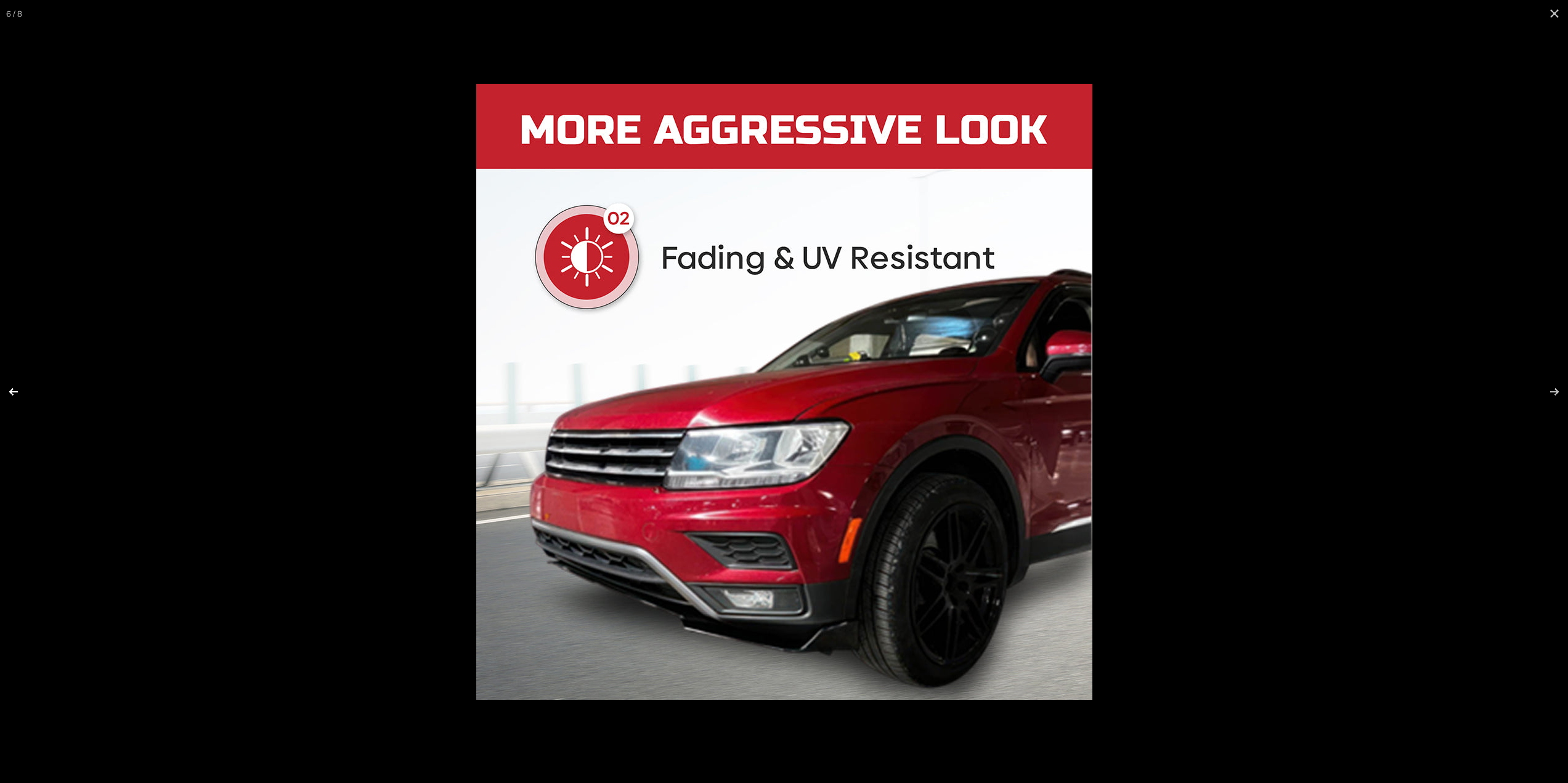
click at [18, 388] on button at bounding box center [21, 392] width 43 height 62
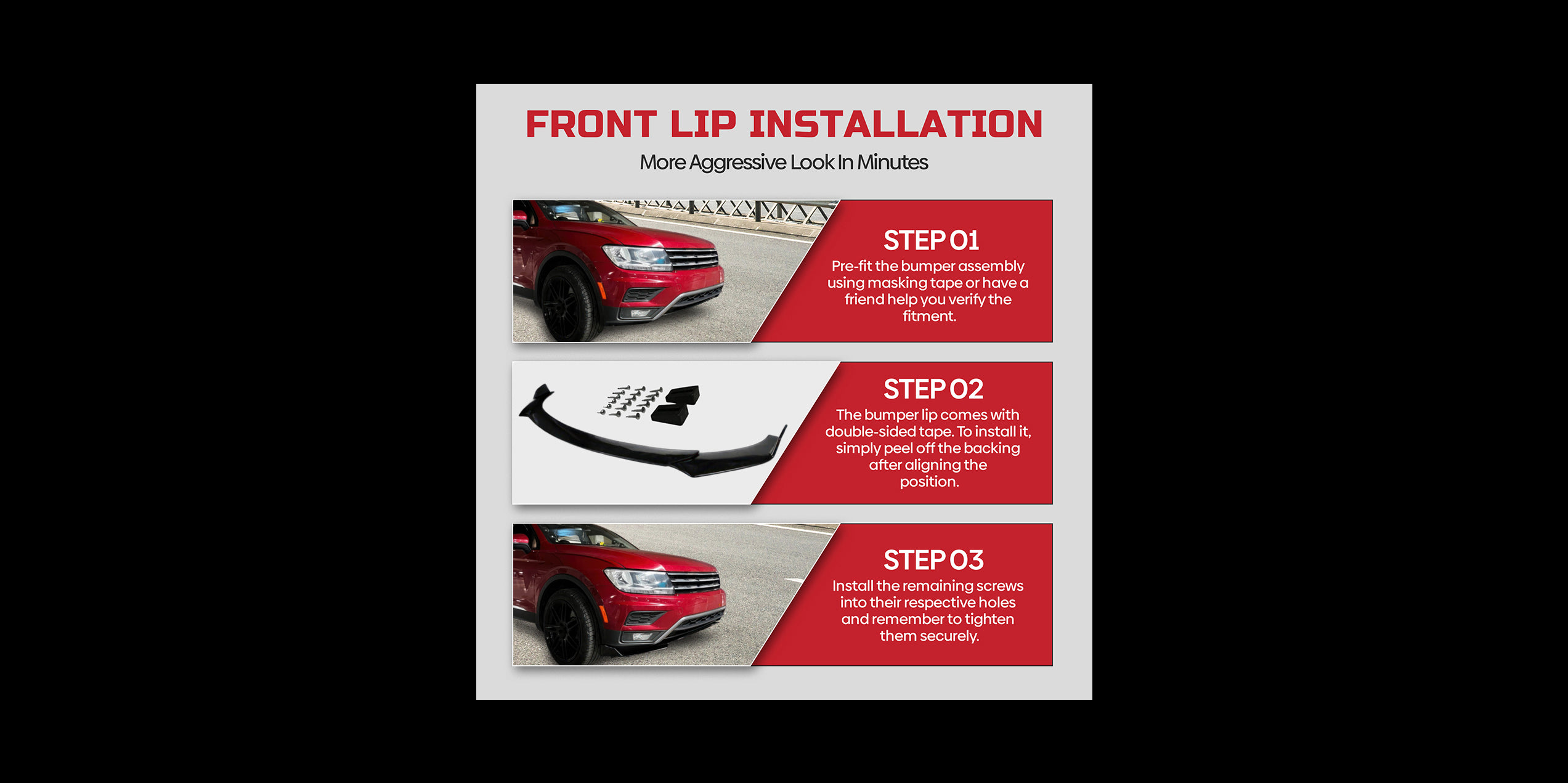
click at [18, 388] on button at bounding box center [21, 392] width 43 height 62
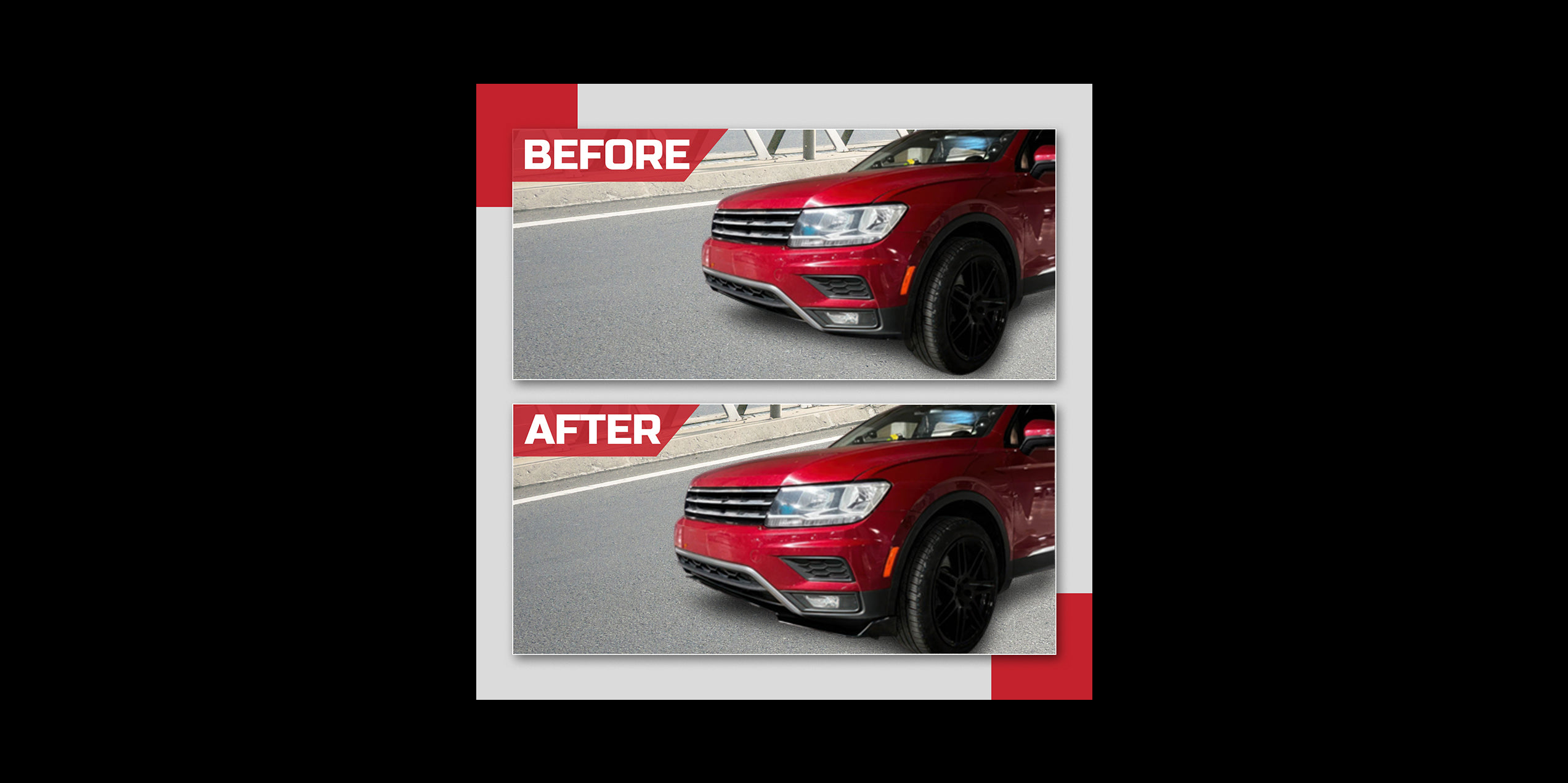
click at [18, 388] on button at bounding box center [21, 392] width 43 height 62
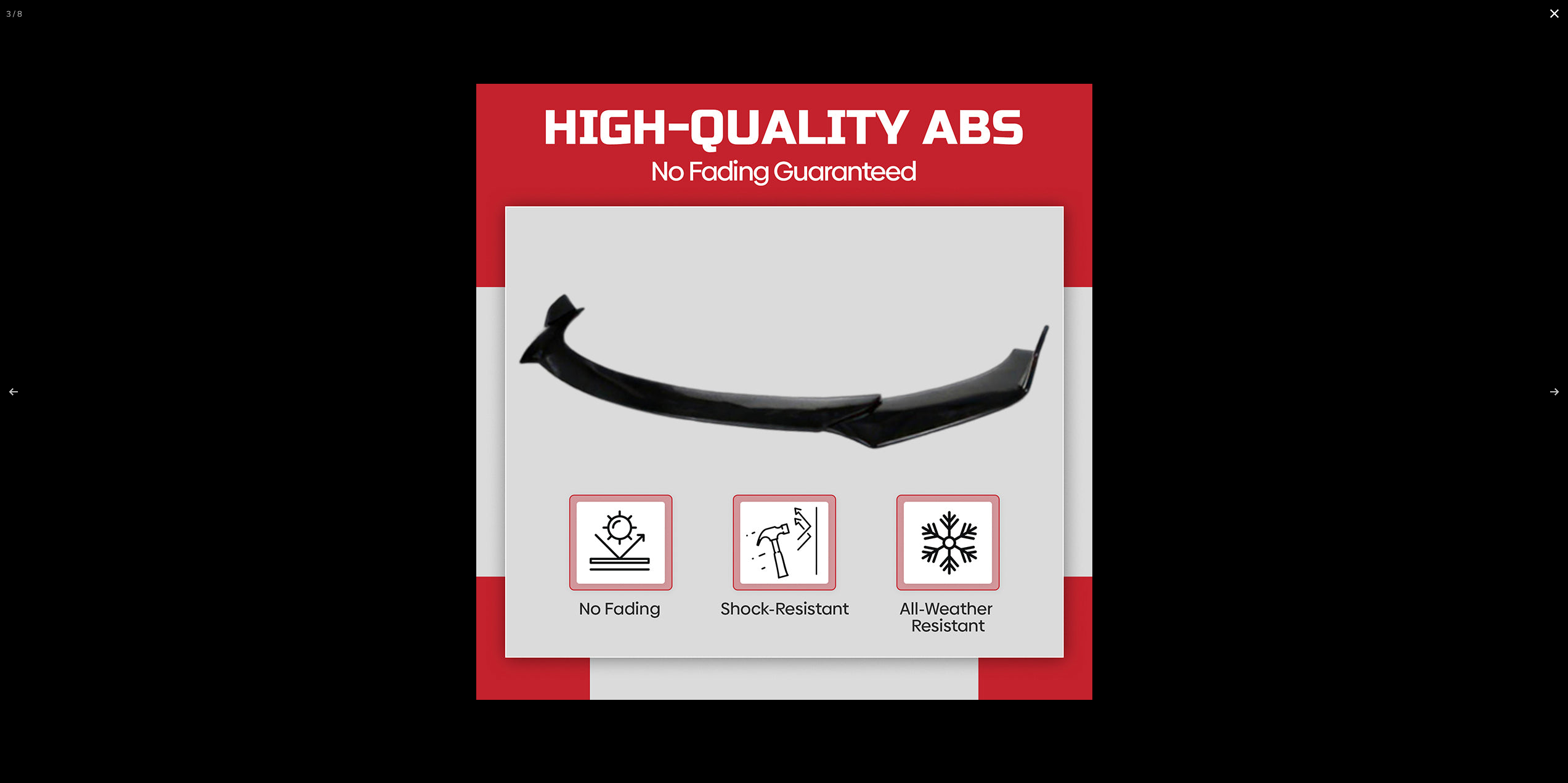
click at [1552, 21] on button at bounding box center [1554, 13] width 27 height 27
